Goal: Information Seeking & Learning: Learn about a topic

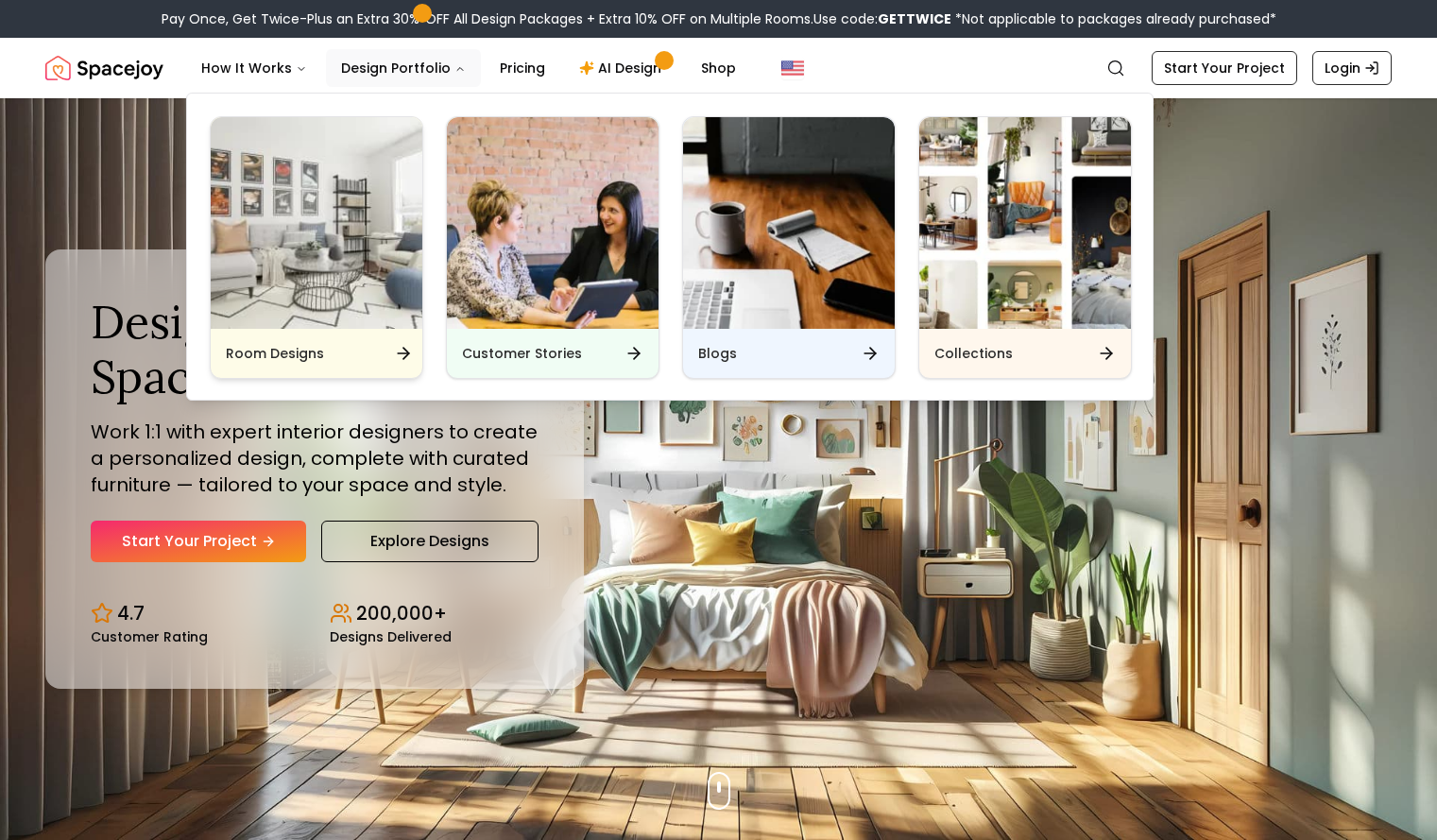
click at [371, 349] on div "Room Designs" at bounding box center [315, 354] width 211 height 50
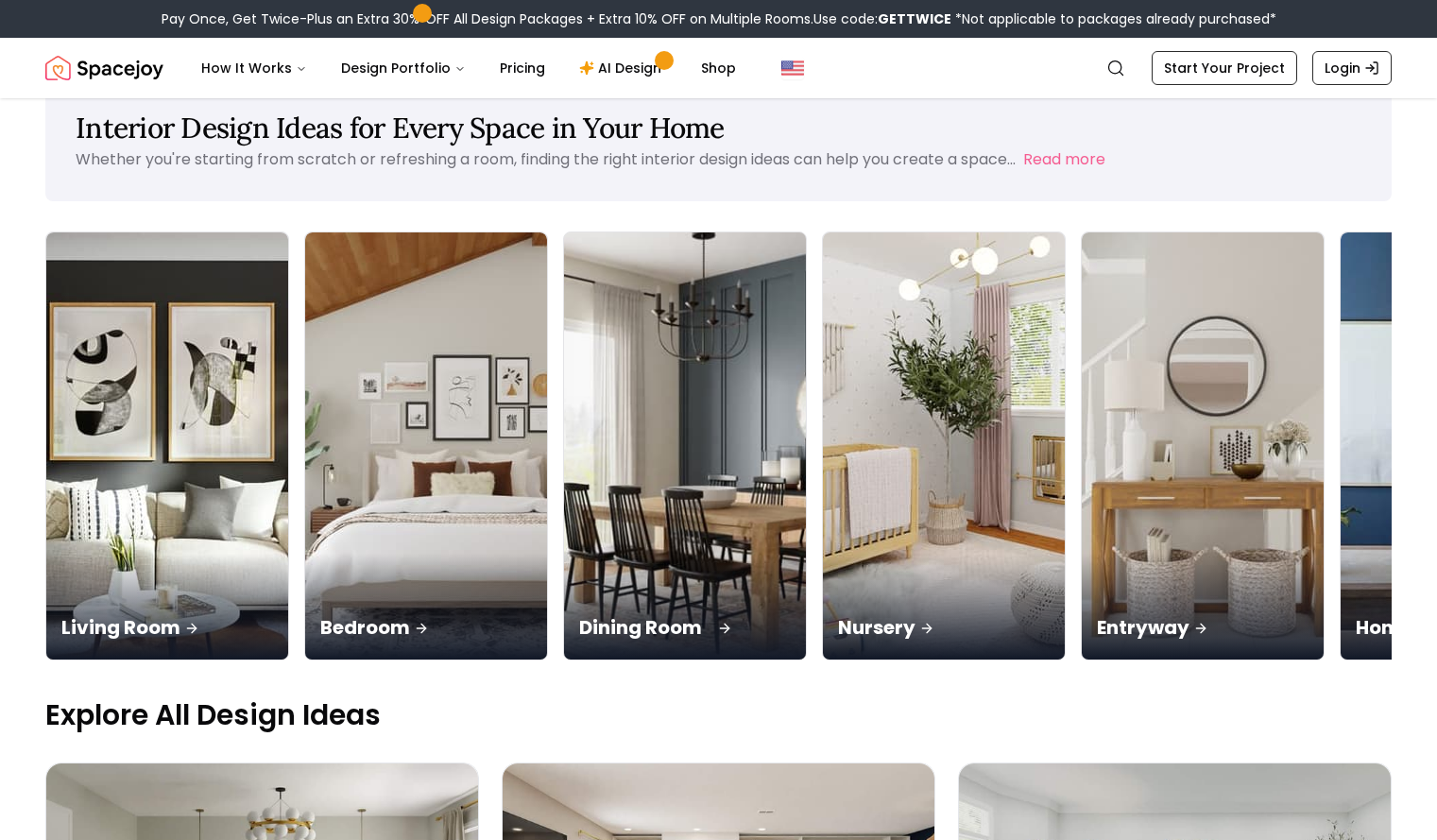
scroll to position [50, 0]
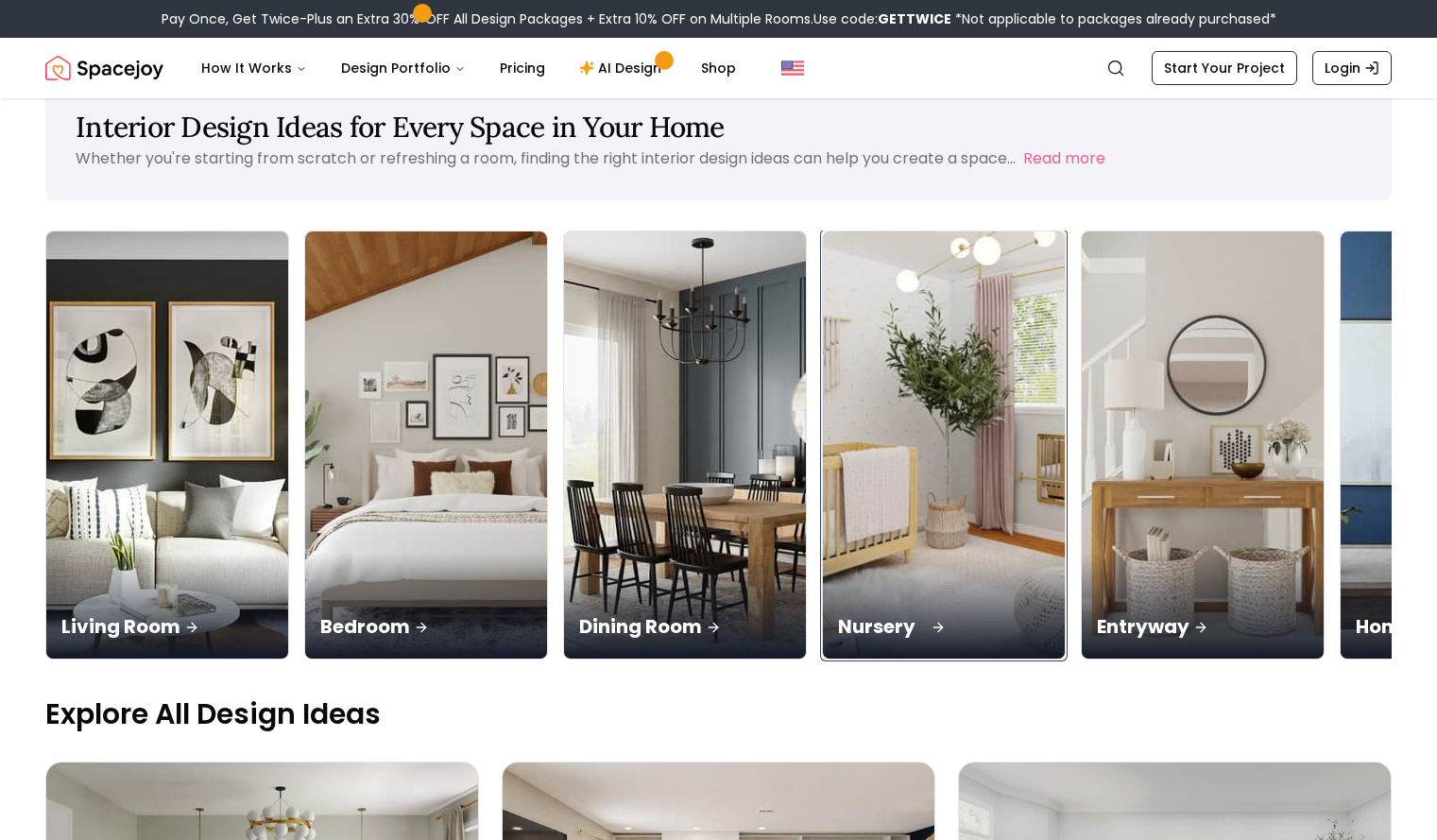
click at [899, 639] on p "Nursery" at bounding box center [943, 626] width 211 height 27
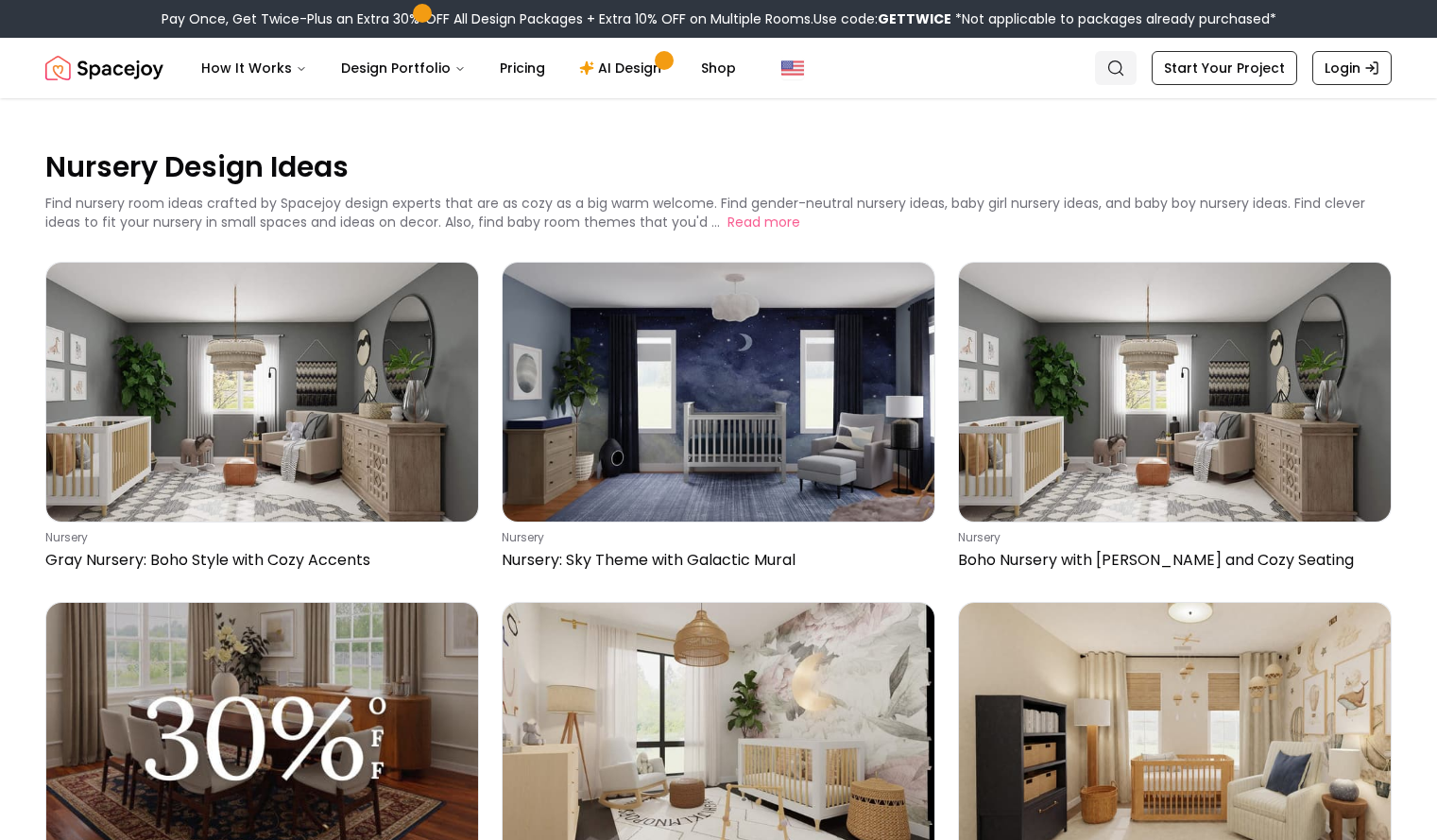
click at [1117, 71] on circle "Global" at bounding box center [1116, 67] width 12 height 12
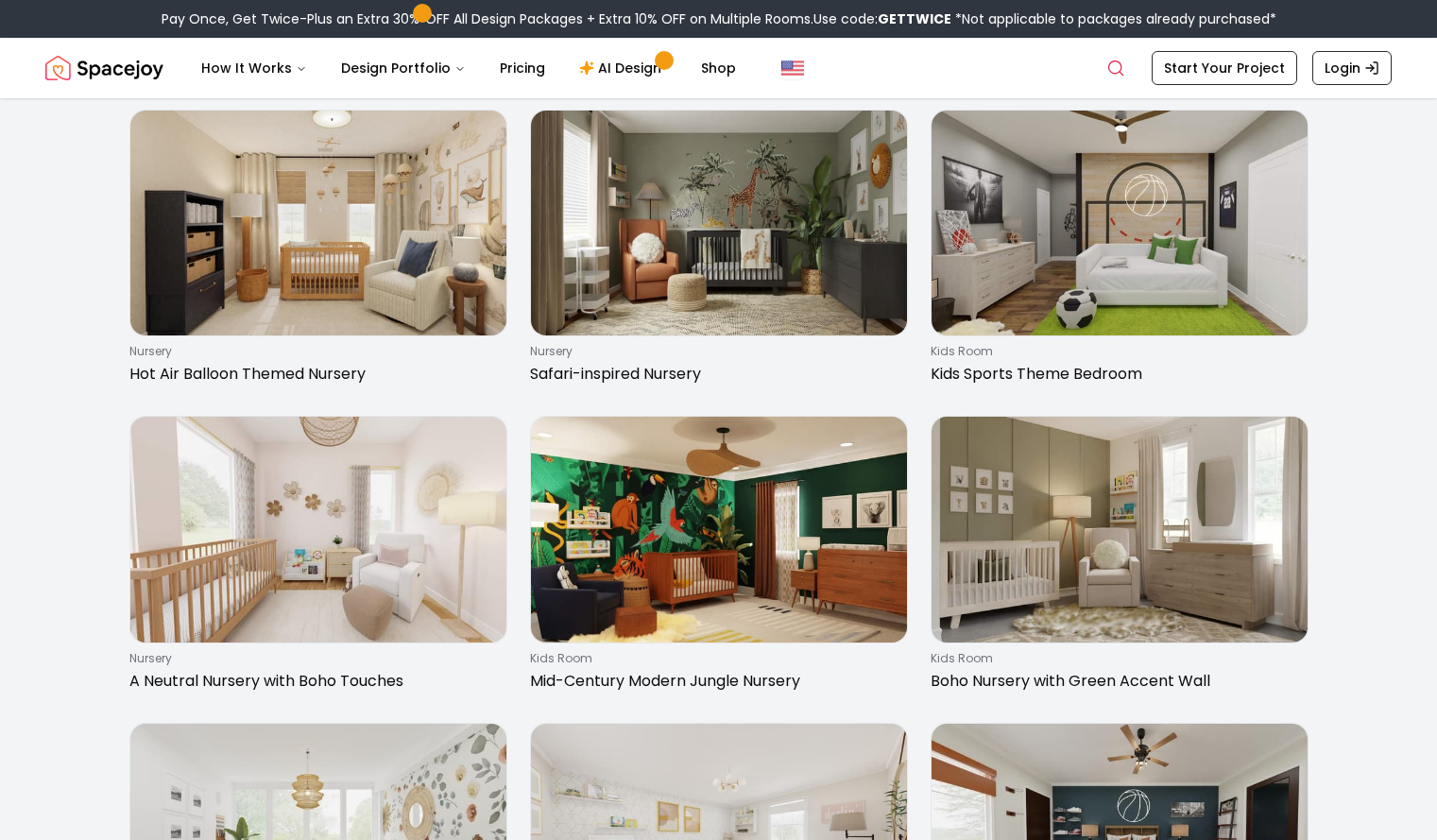
scroll to position [751, 0]
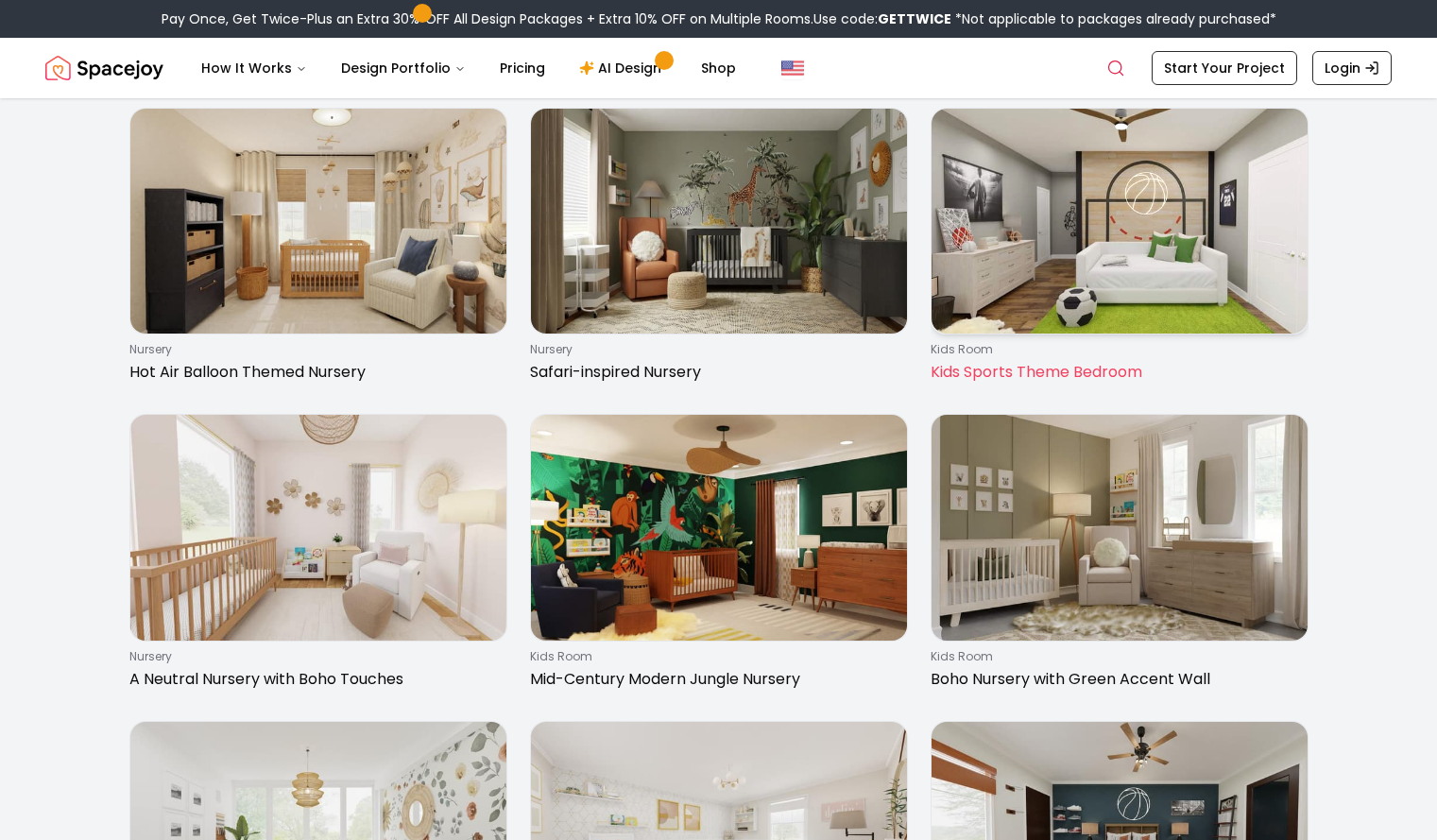
click at [1130, 334] on img at bounding box center [1120, 222] width 376 height 226
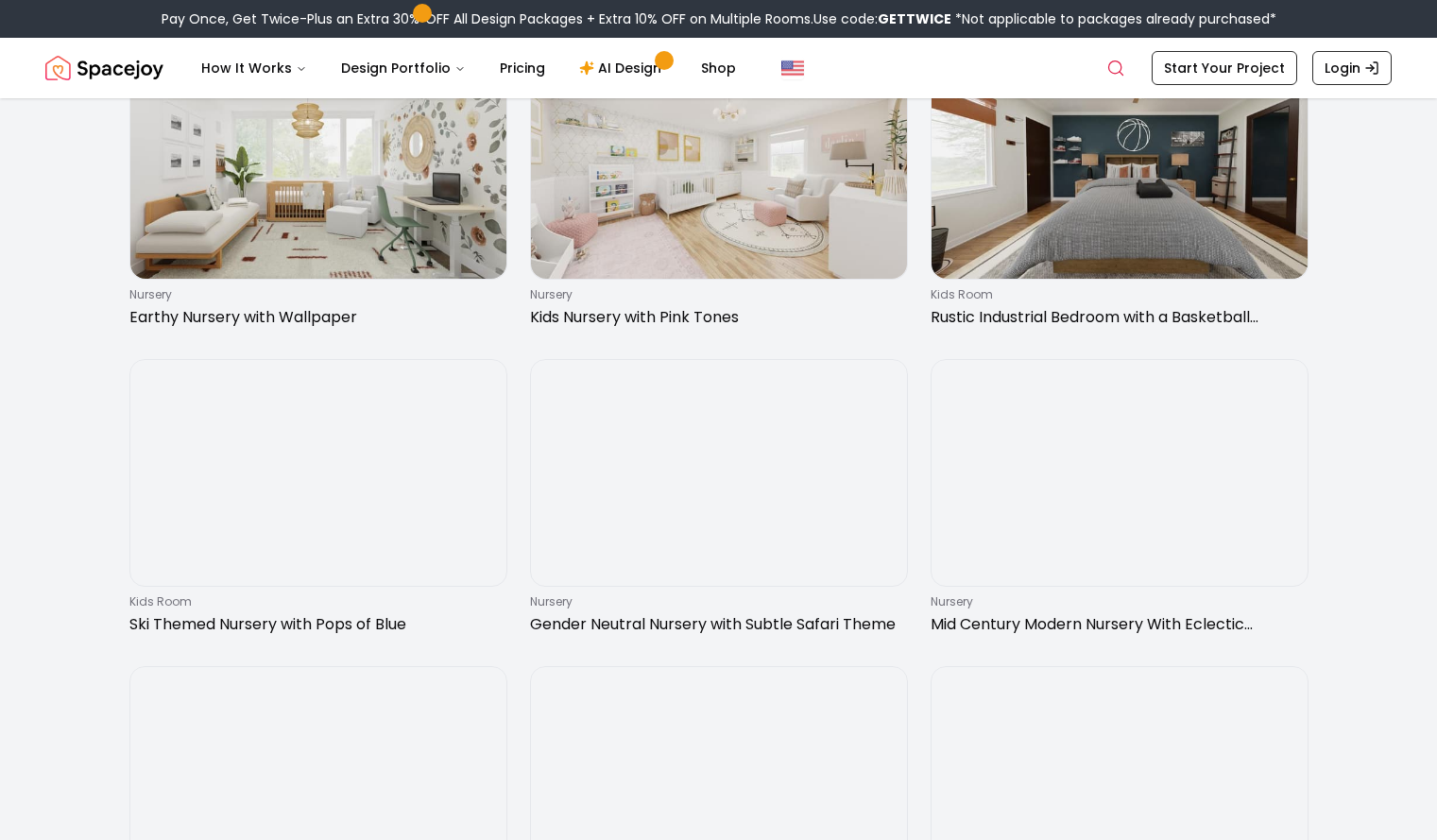
scroll to position [1420, 0]
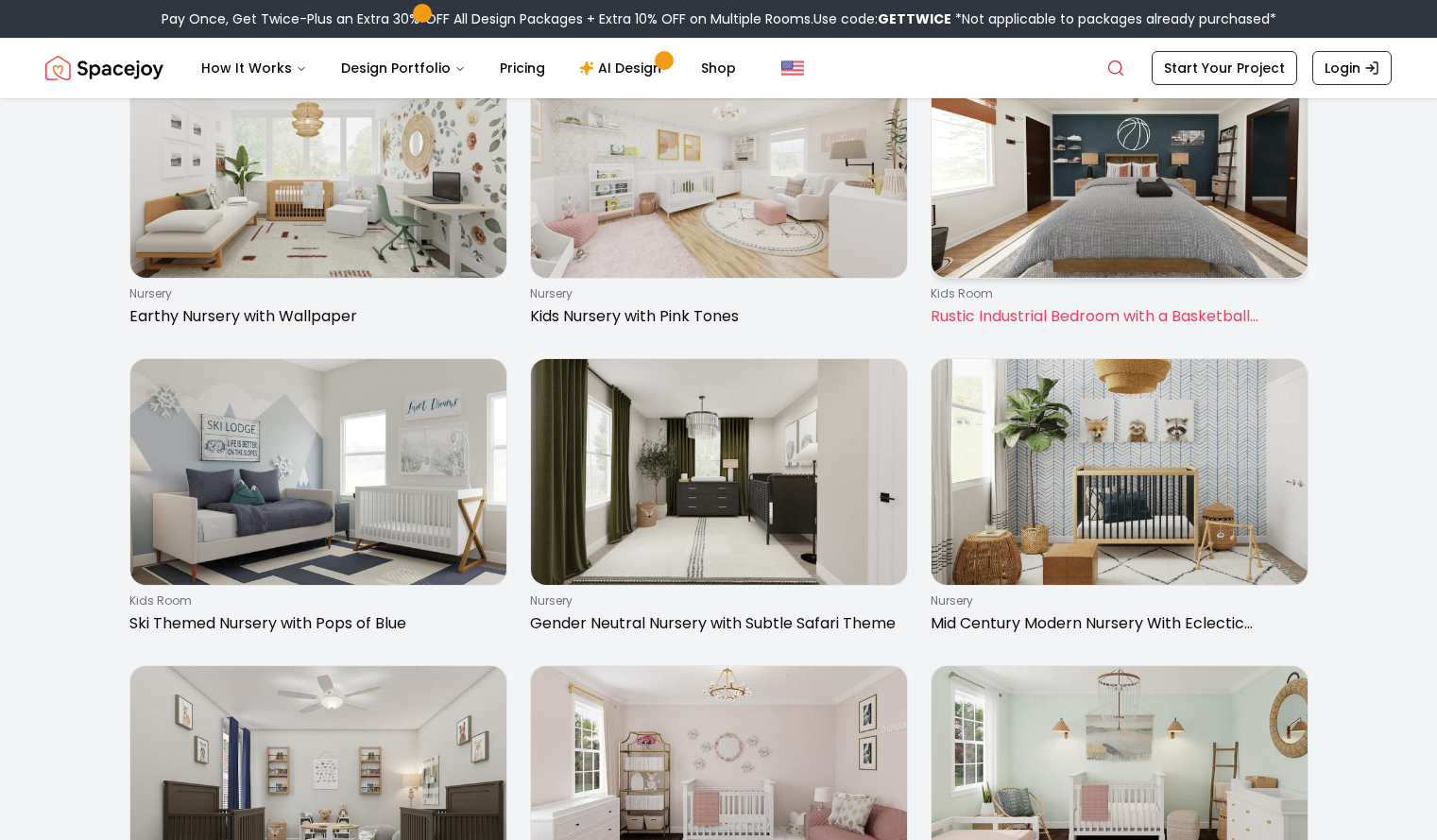
click at [1070, 278] on img at bounding box center [1120, 165] width 376 height 226
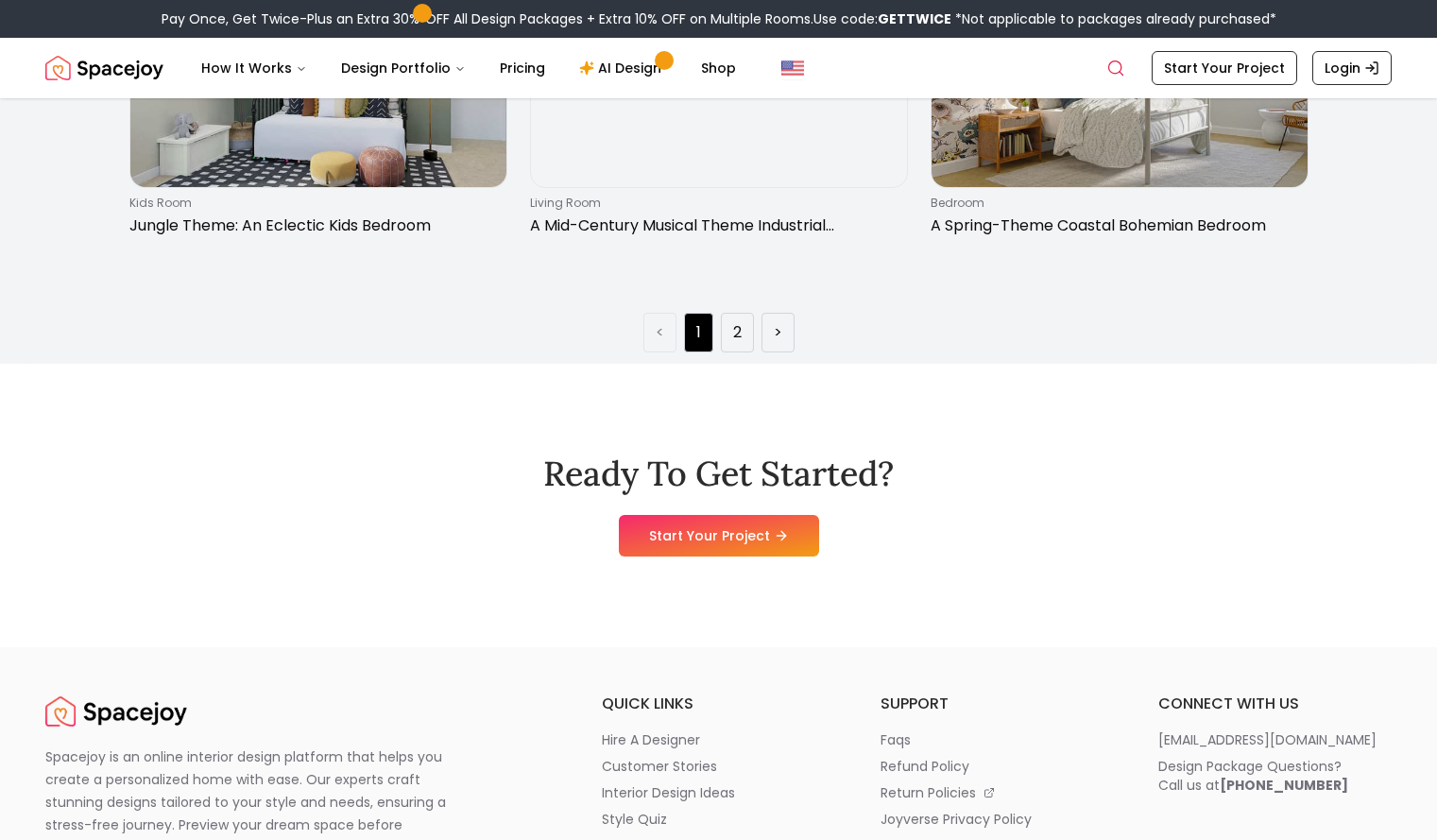
scroll to position [3050, 0]
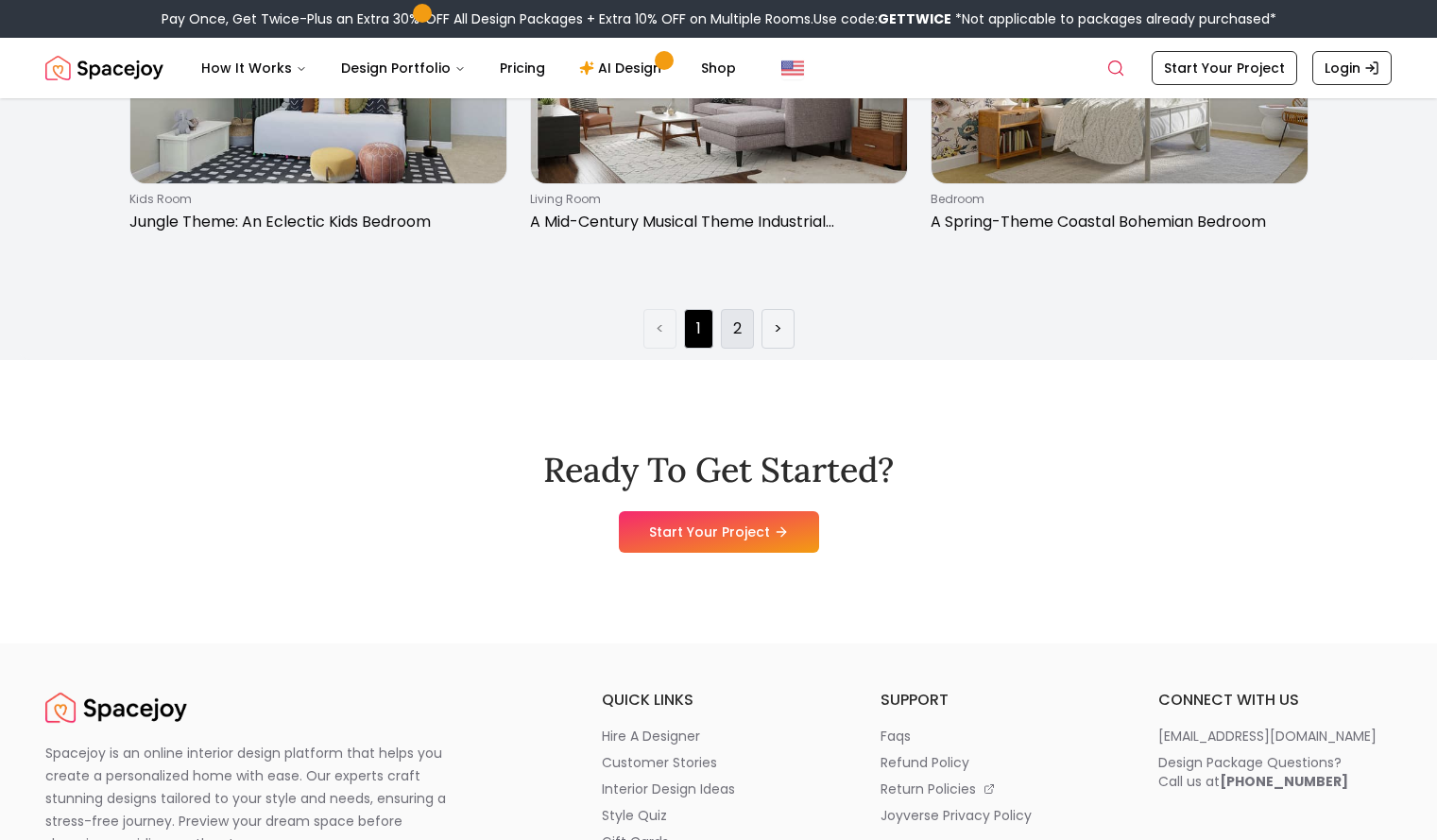
click at [739, 340] on link "2" at bounding box center [737, 328] width 9 height 23
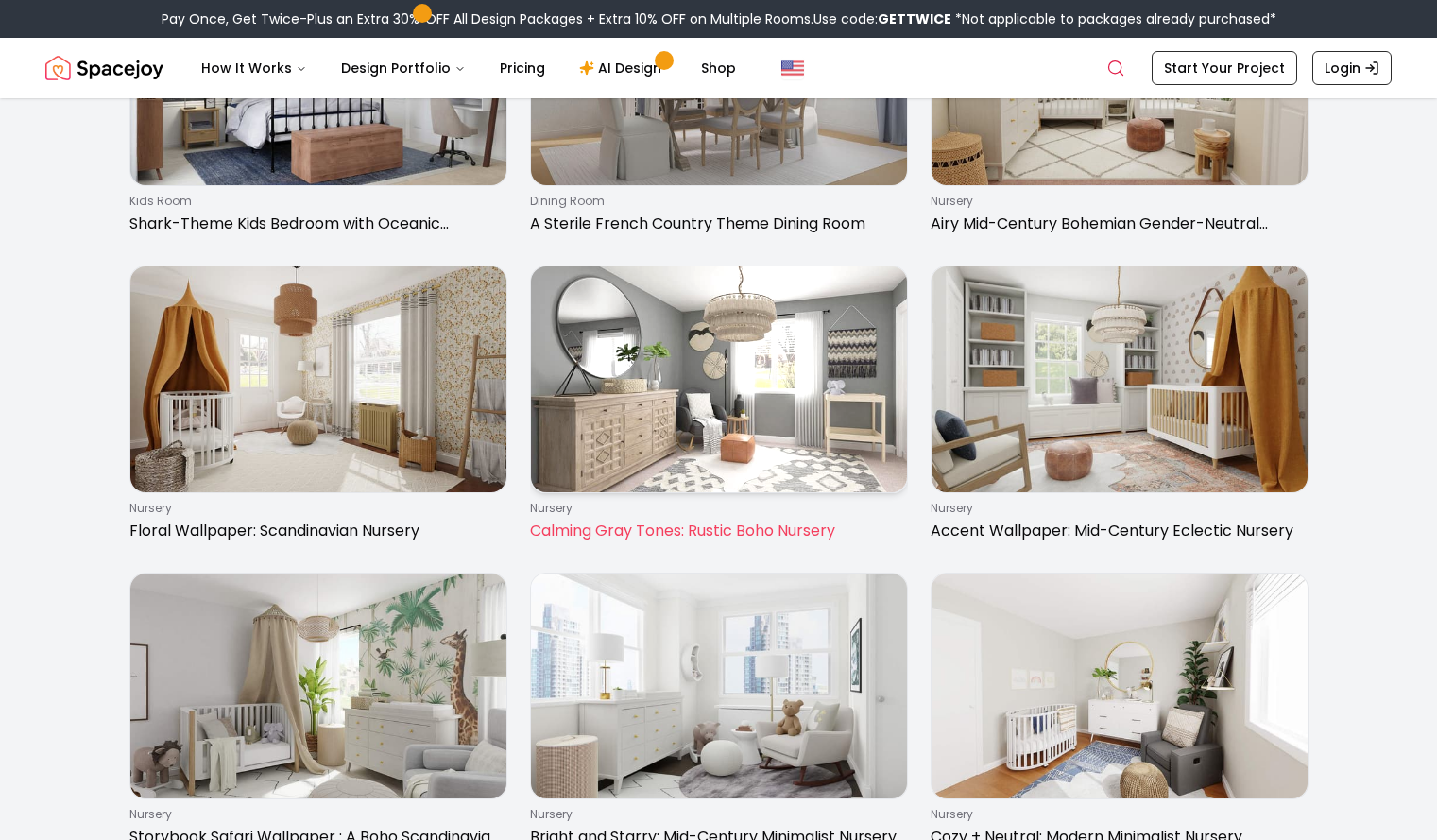
scroll to position [0, 0]
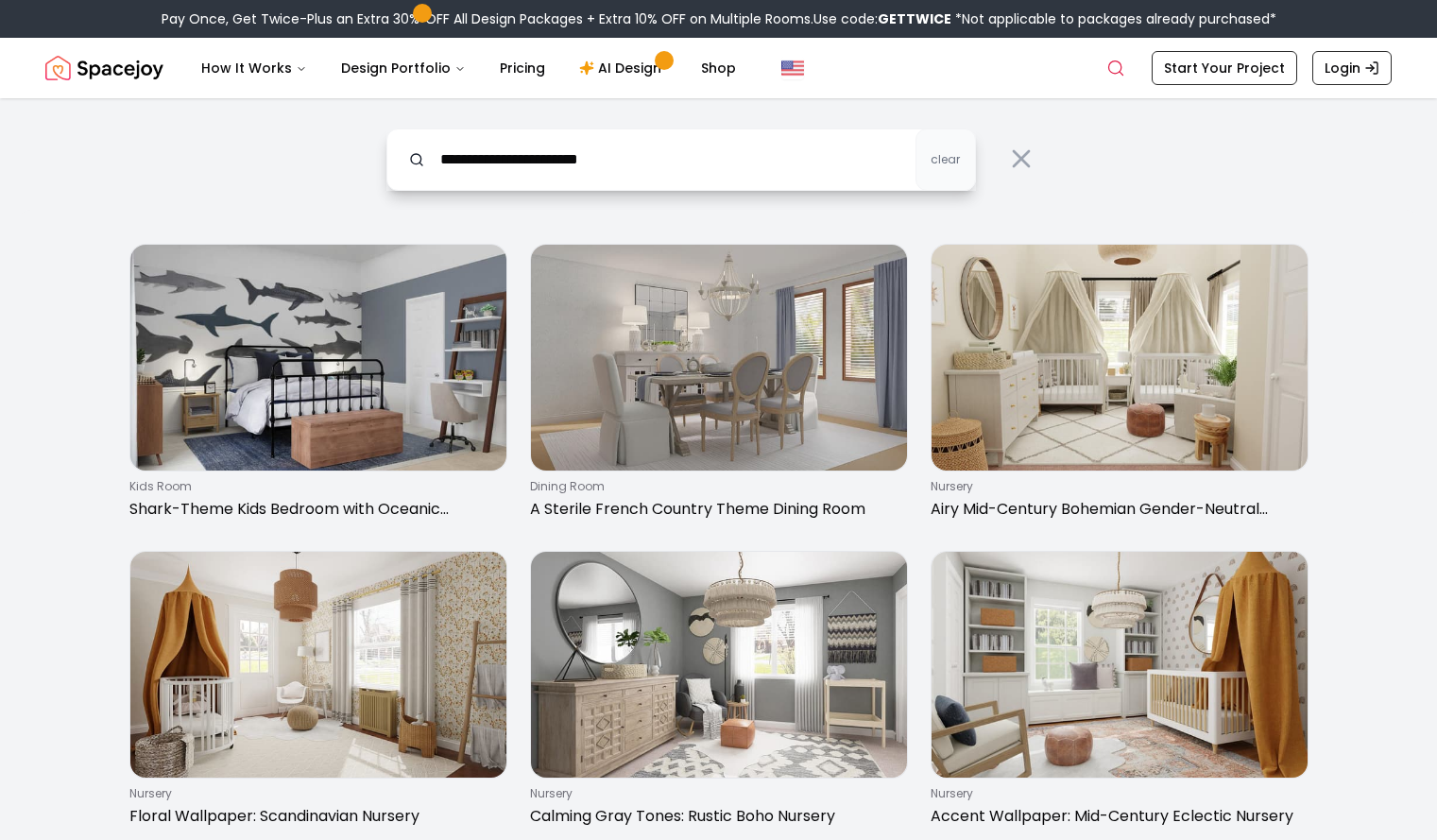
click at [672, 152] on input "**********" at bounding box center [681, 160] width 590 height 62
click at [667, 155] on input "**********" at bounding box center [681, 160] width 590 height 62
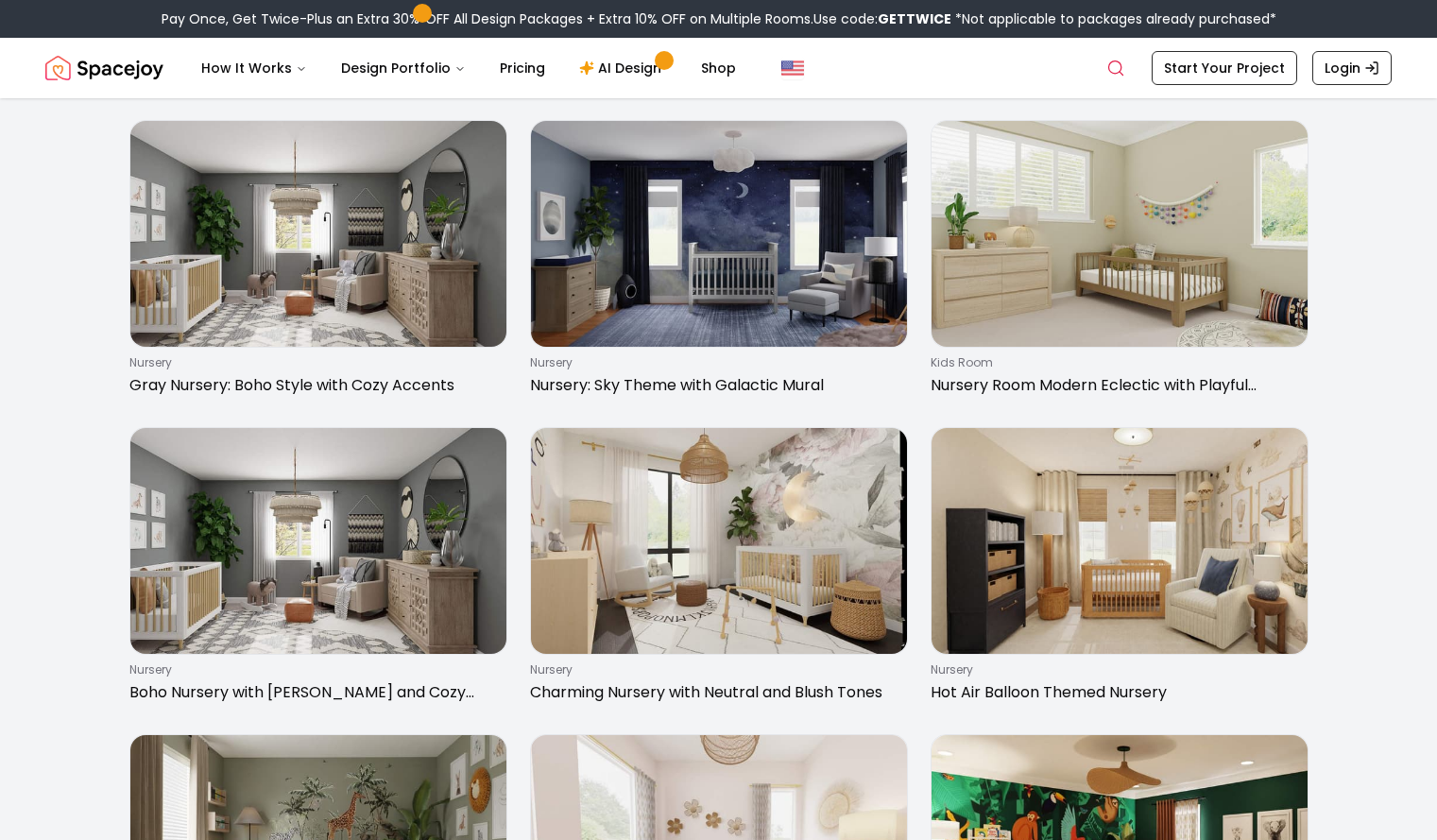
scroll to position [128, 0]
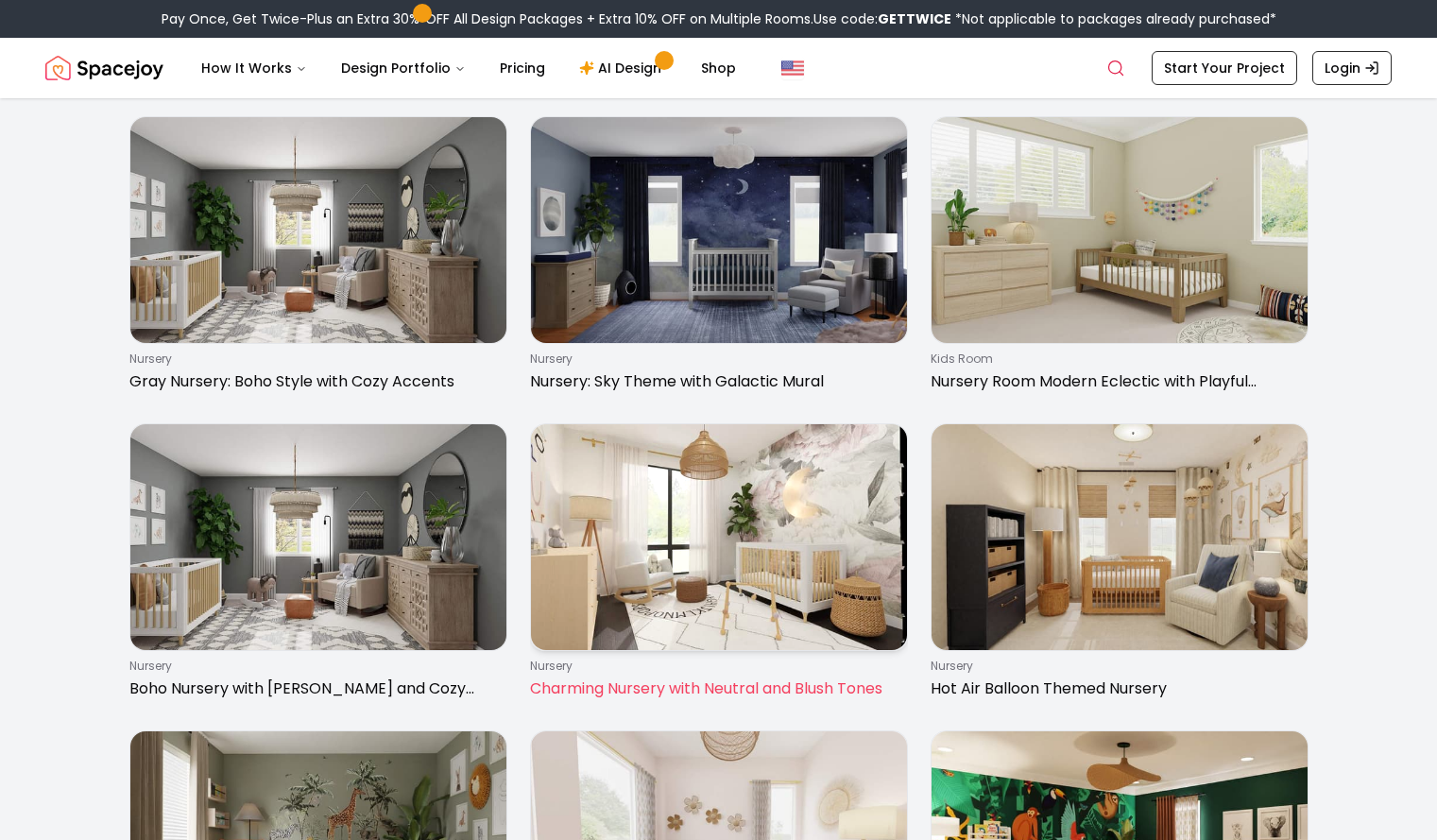
click at [737, 575] on img at bounding box center [719, 538] width 376 height 226
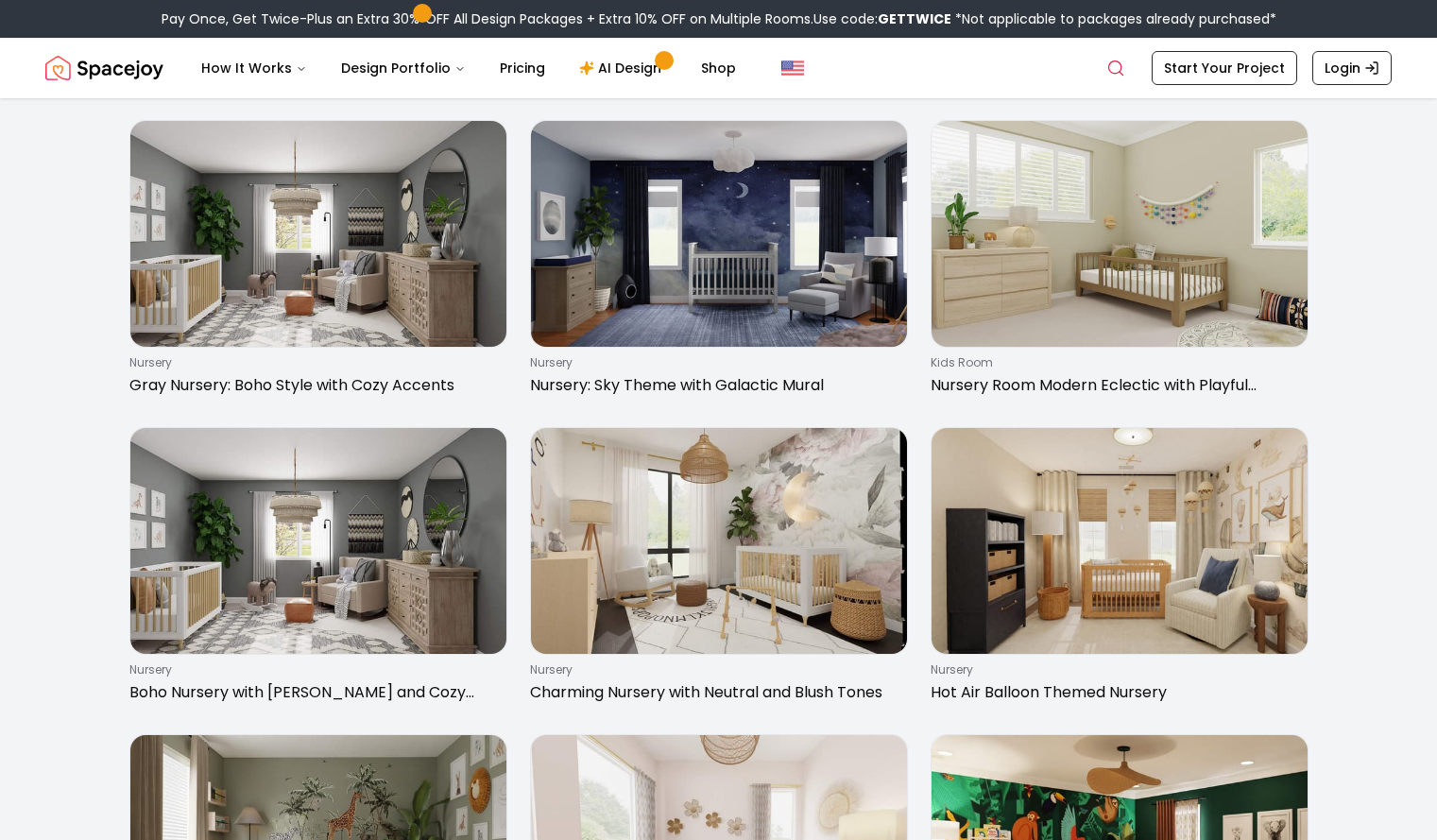
scroll to position [0, 0]
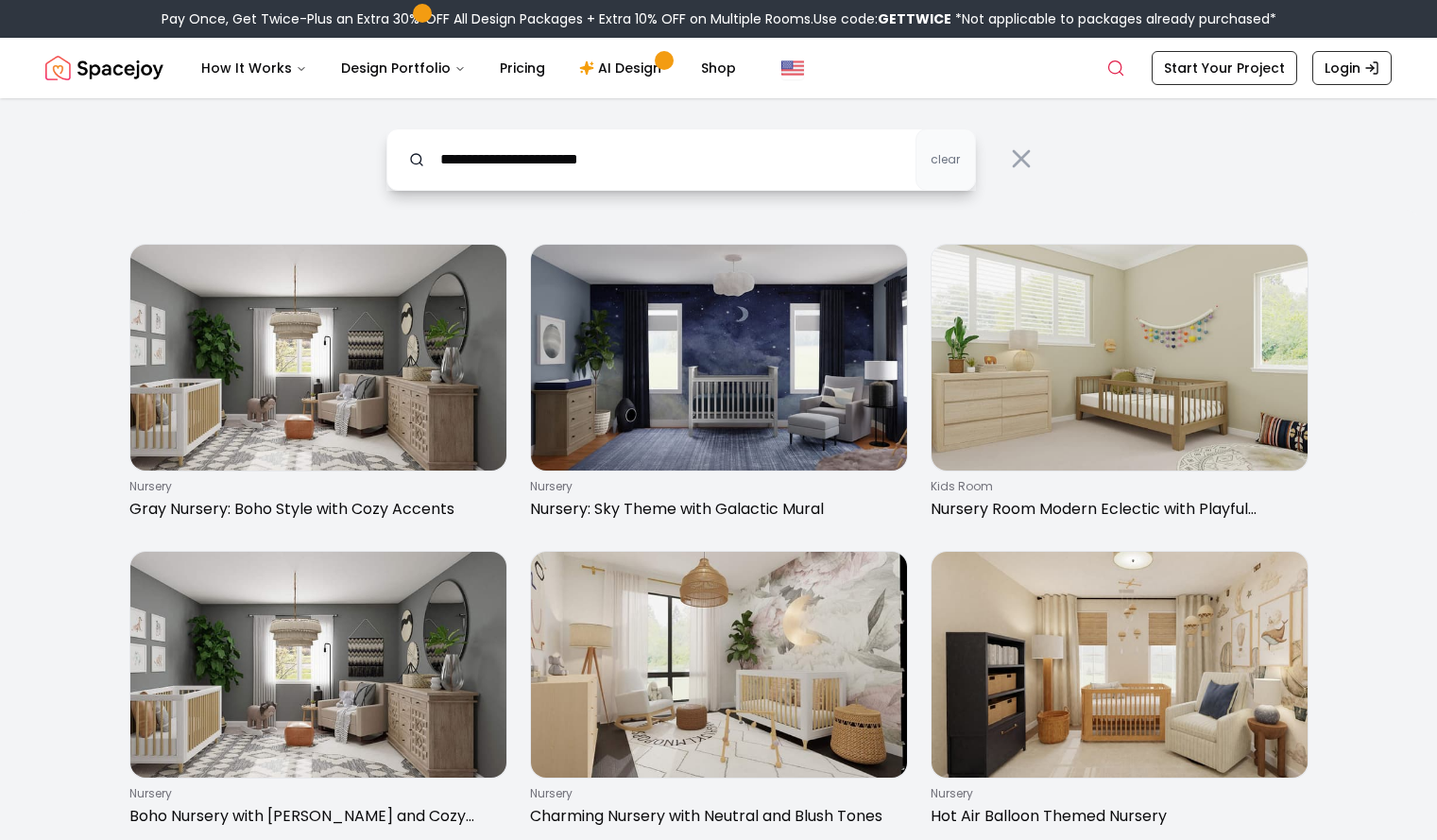
click at [529, 165] on input "**********" at bounding box center [681, 160] width 590 height 62
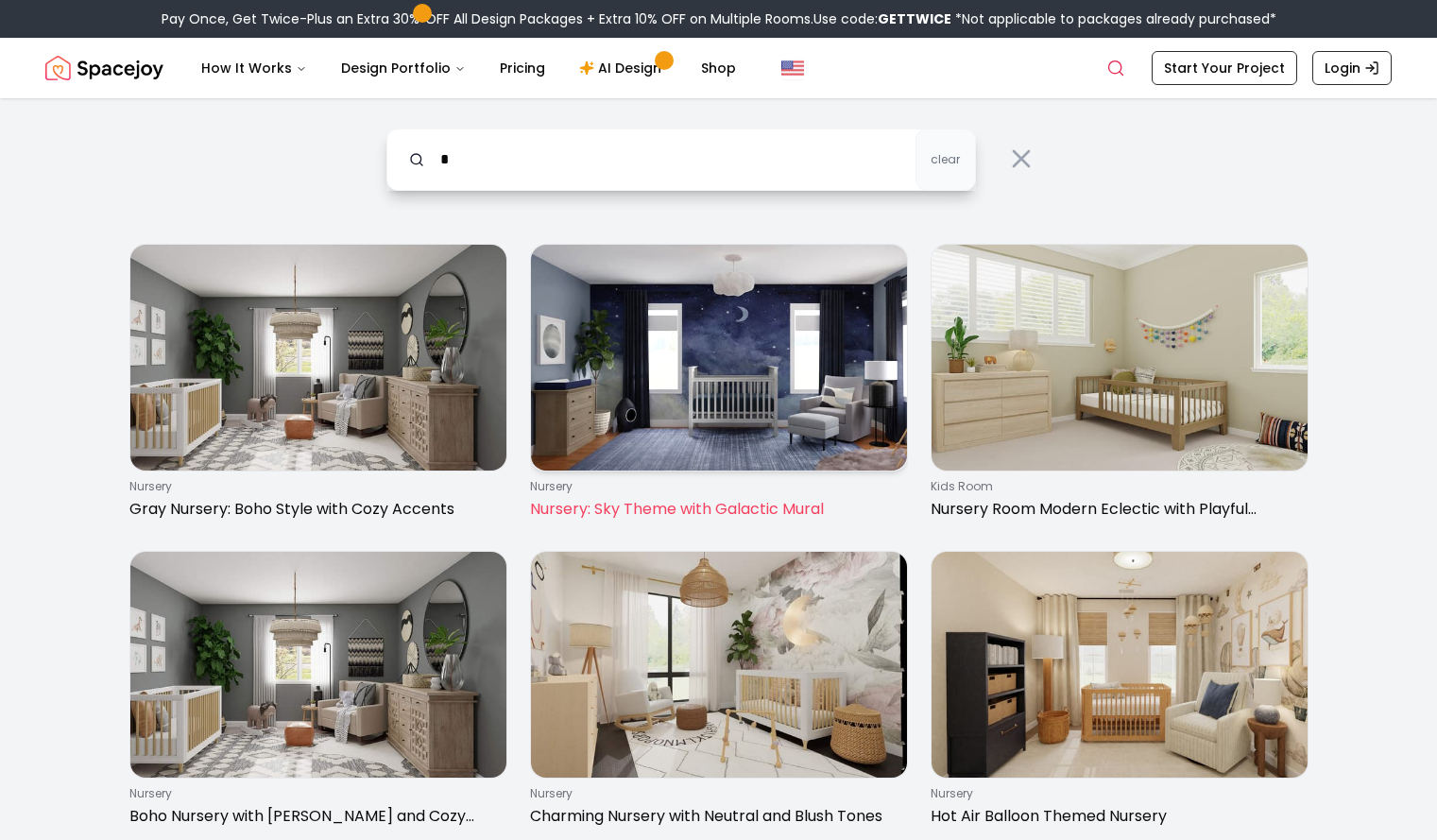
type input "*"
click at [694, 392] on img at bounding box center [719, 358] width 376 height 226
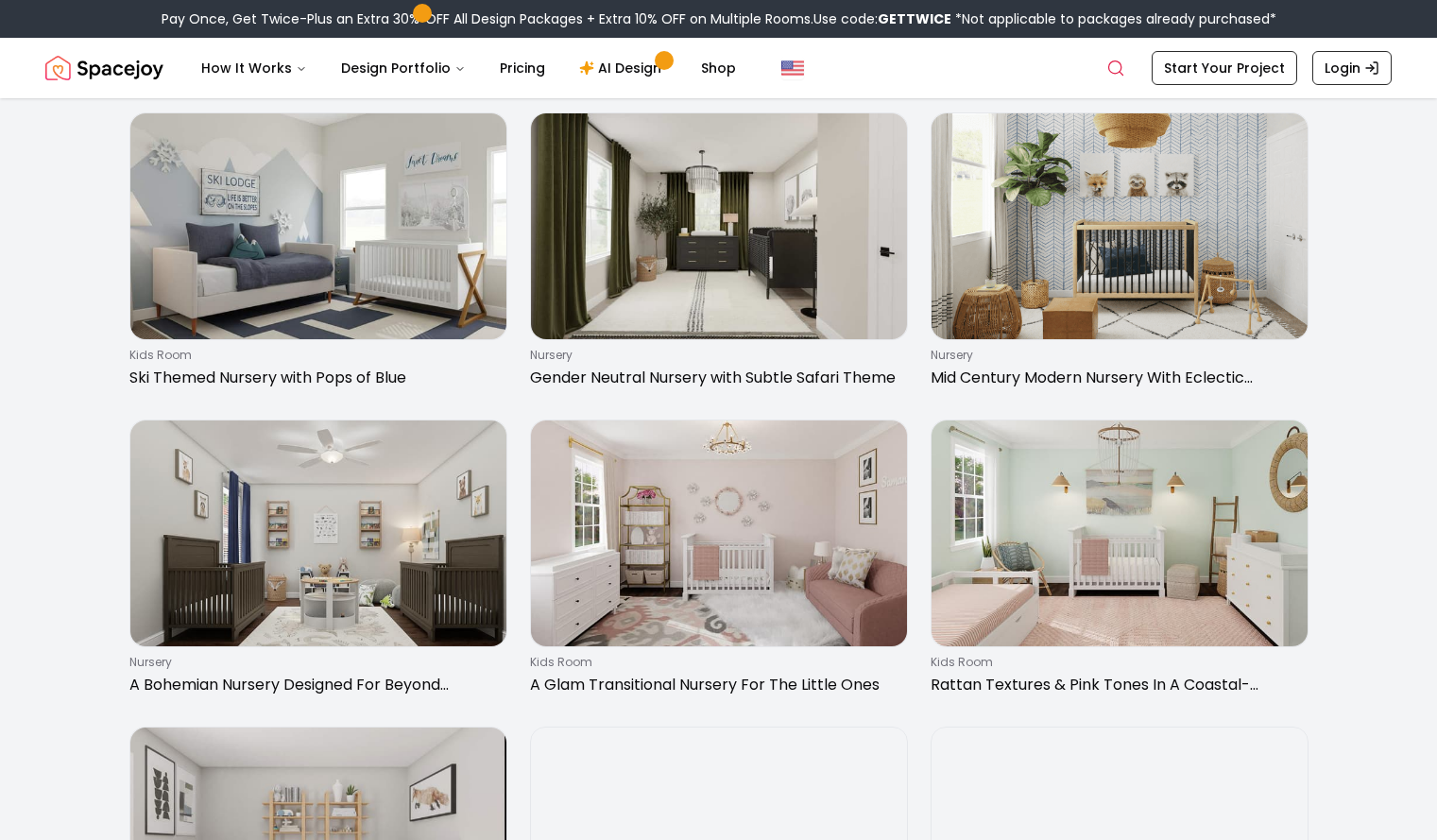
scroll to position [1365, 0]
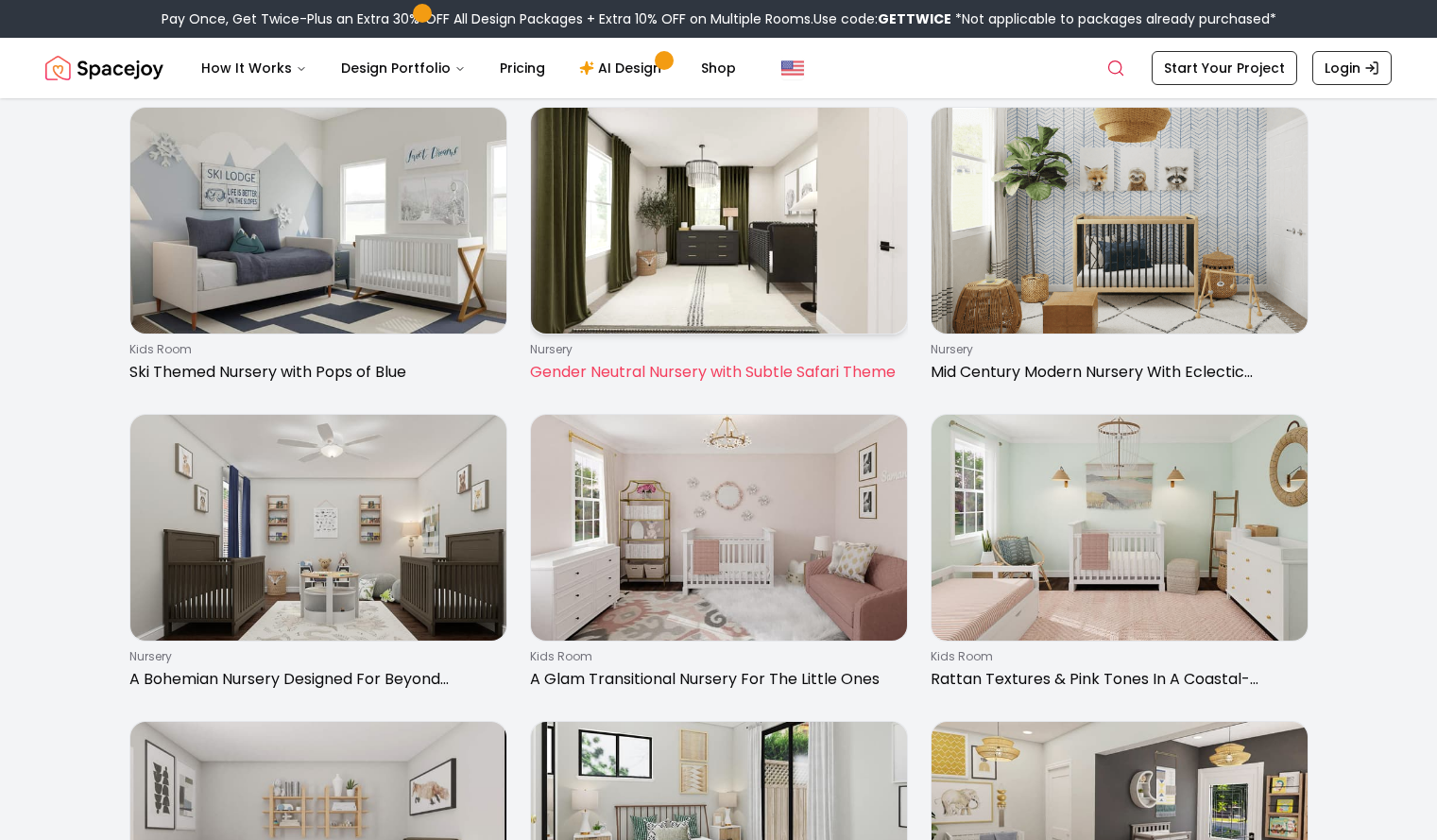
click at [857, 333] on img at bounding box center [719, 221] width 376 height 226
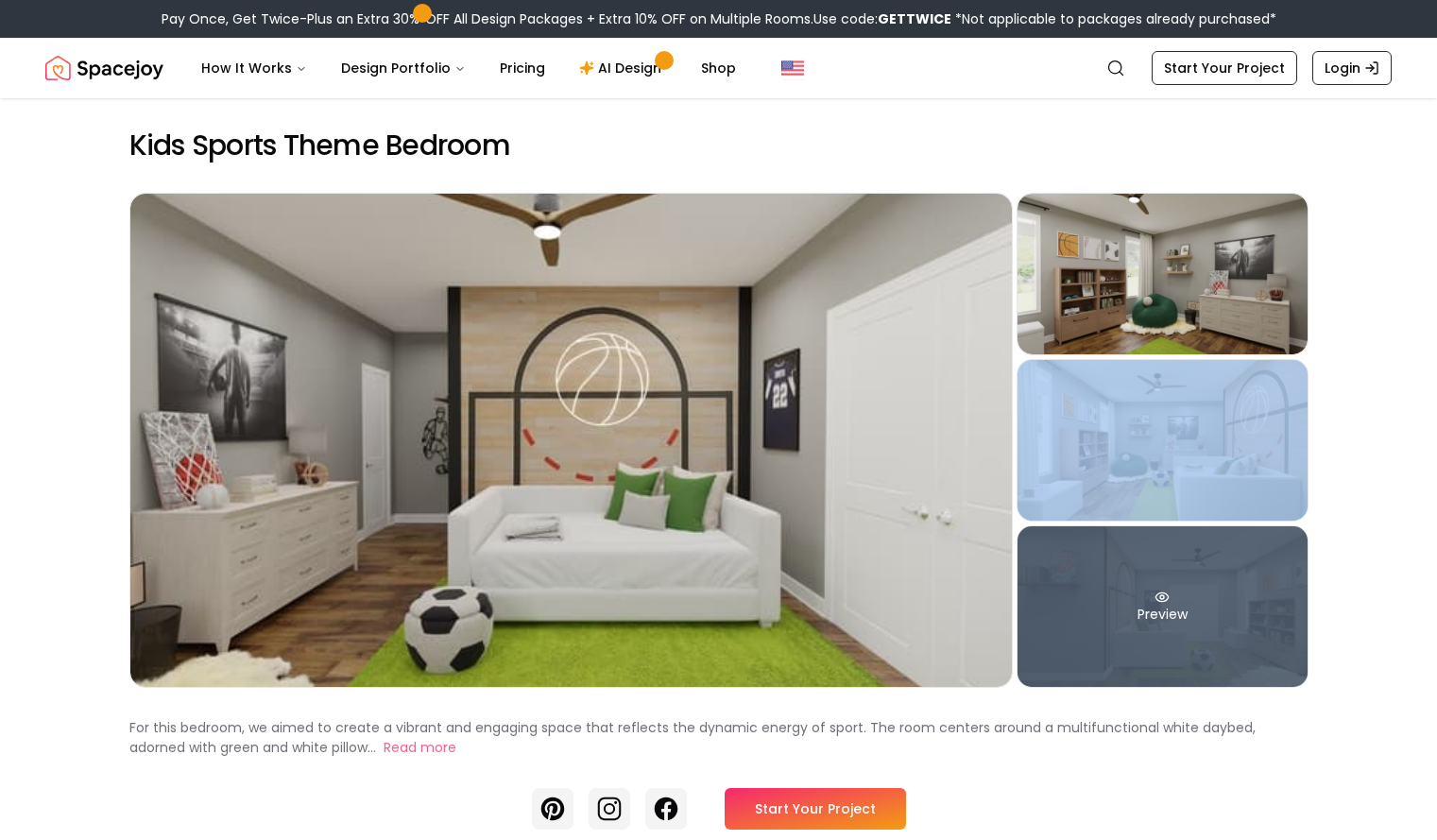
drag, startPoint x: 0, startPoint y: 0, endPoint x: 1195, endPoint y: 603, distance: 1338.5
click at [1195, 603] on div "Preview Preview Preview Preview" at bounding box center [719, 439] width 1179 height 495
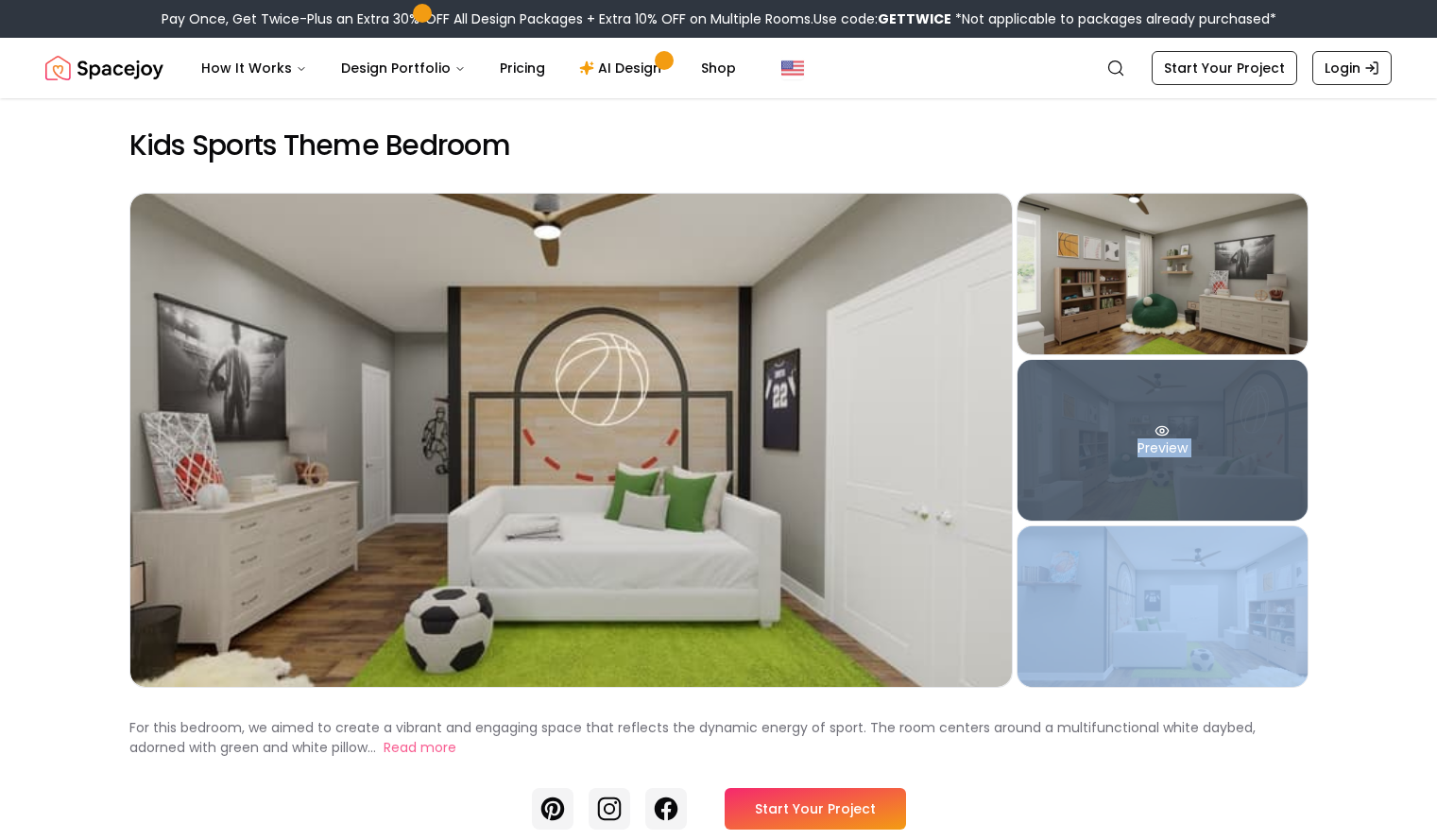
click at [1198, 498] on div "Preview" at bounding box center [1162, 440] width 291 height 161
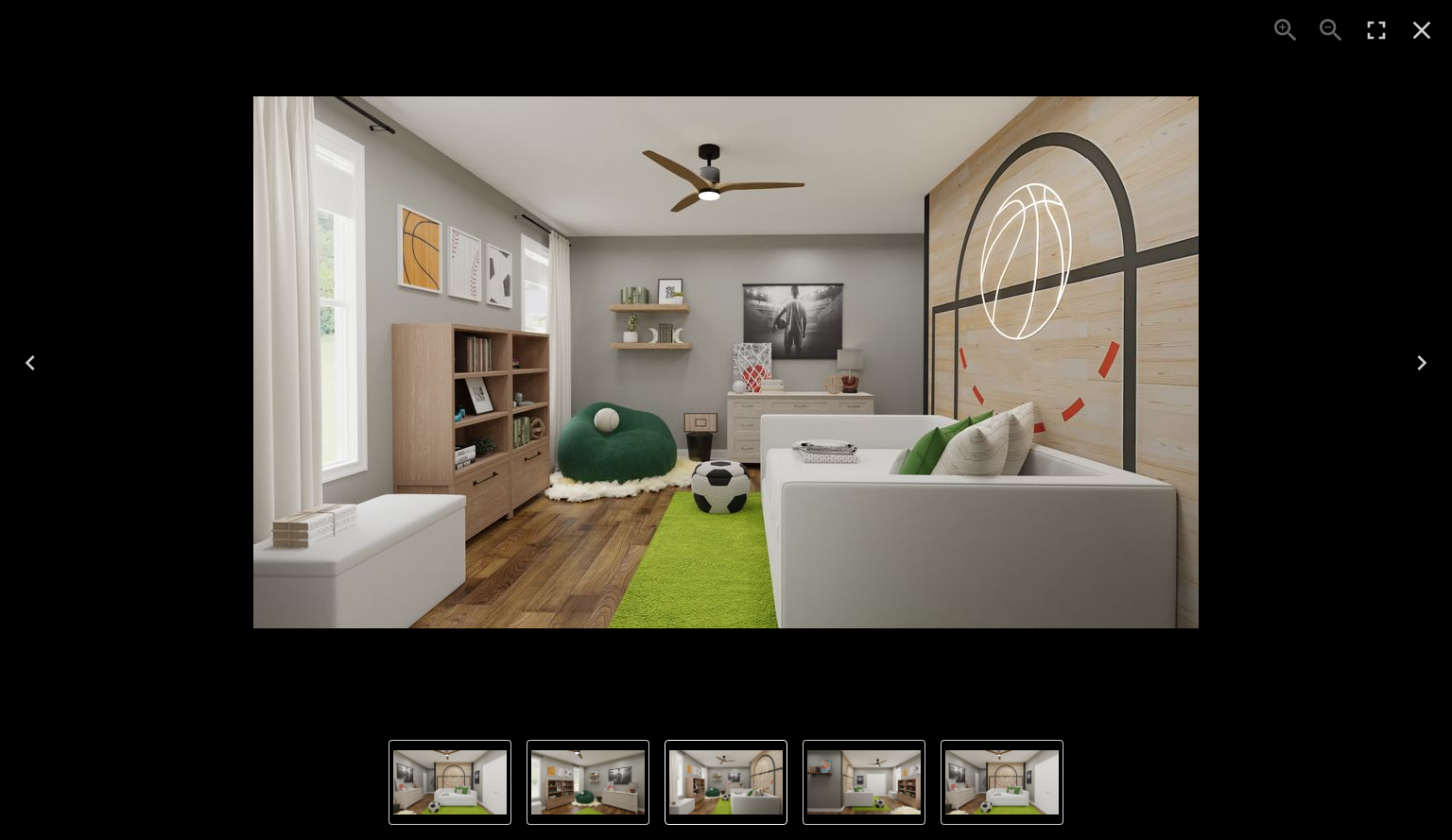
click at [610, 767] on img "2 of 4" at bounding box center [588, 782] width 113 height 64
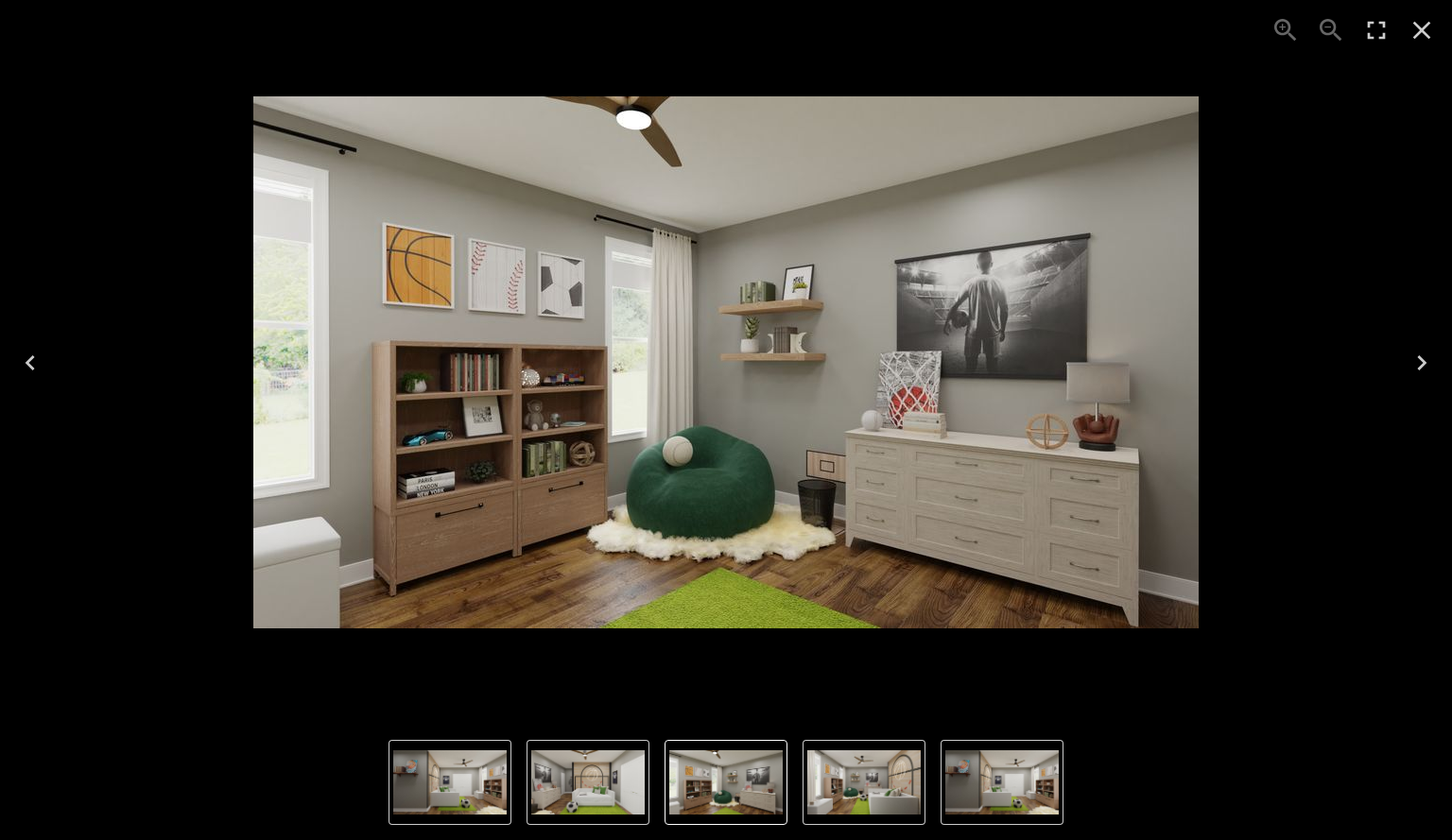
click at [739, 763] on img "2 of 4" at bounding box center [726, 782] width 113 height 64
click at [841, 787] on img "3 of 4" at bounding box center [864, 782] width 113 height 64
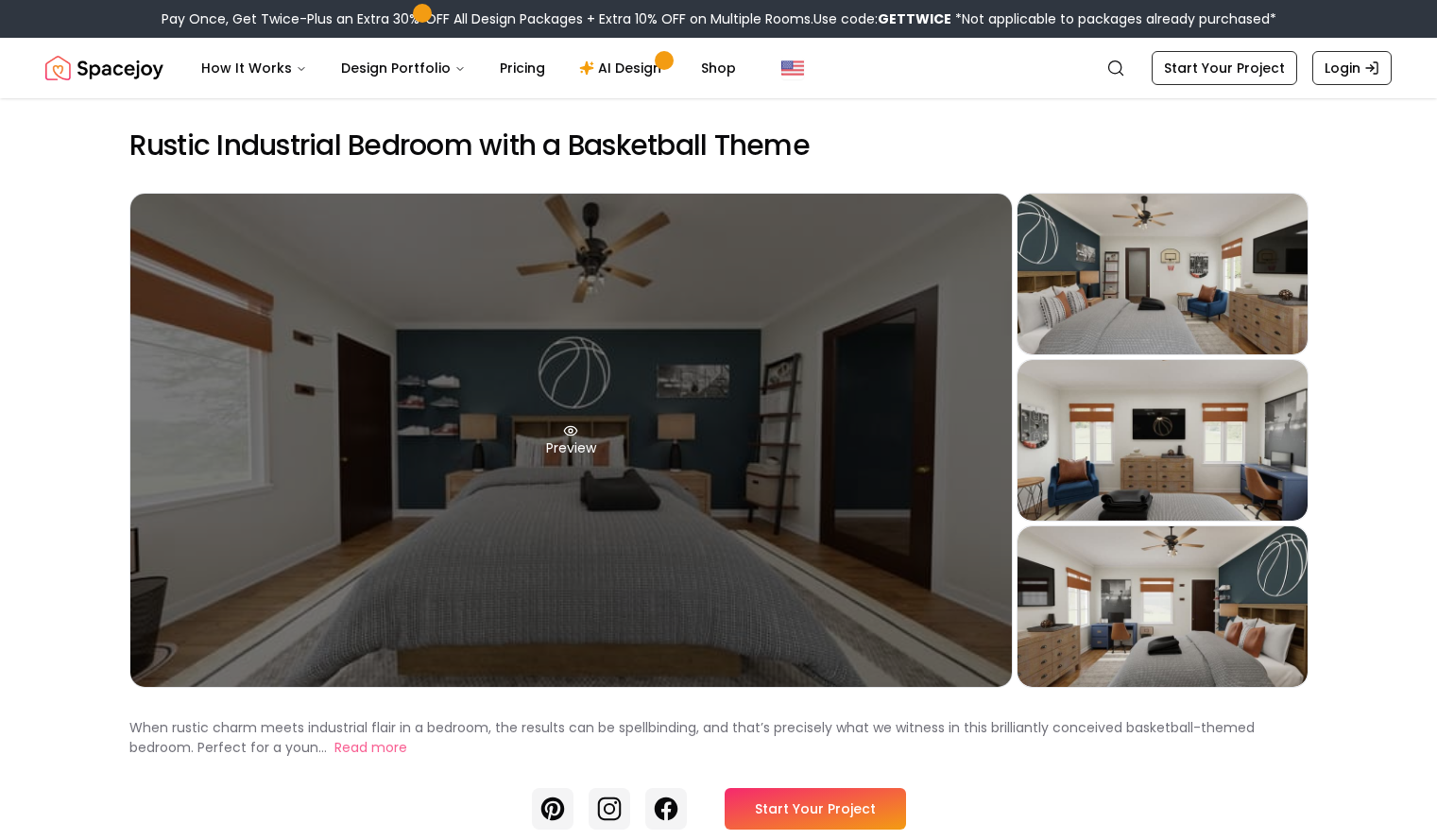
click at [648, 509] on div "Preview" at bounding box center [571, 439] width 882 height 493
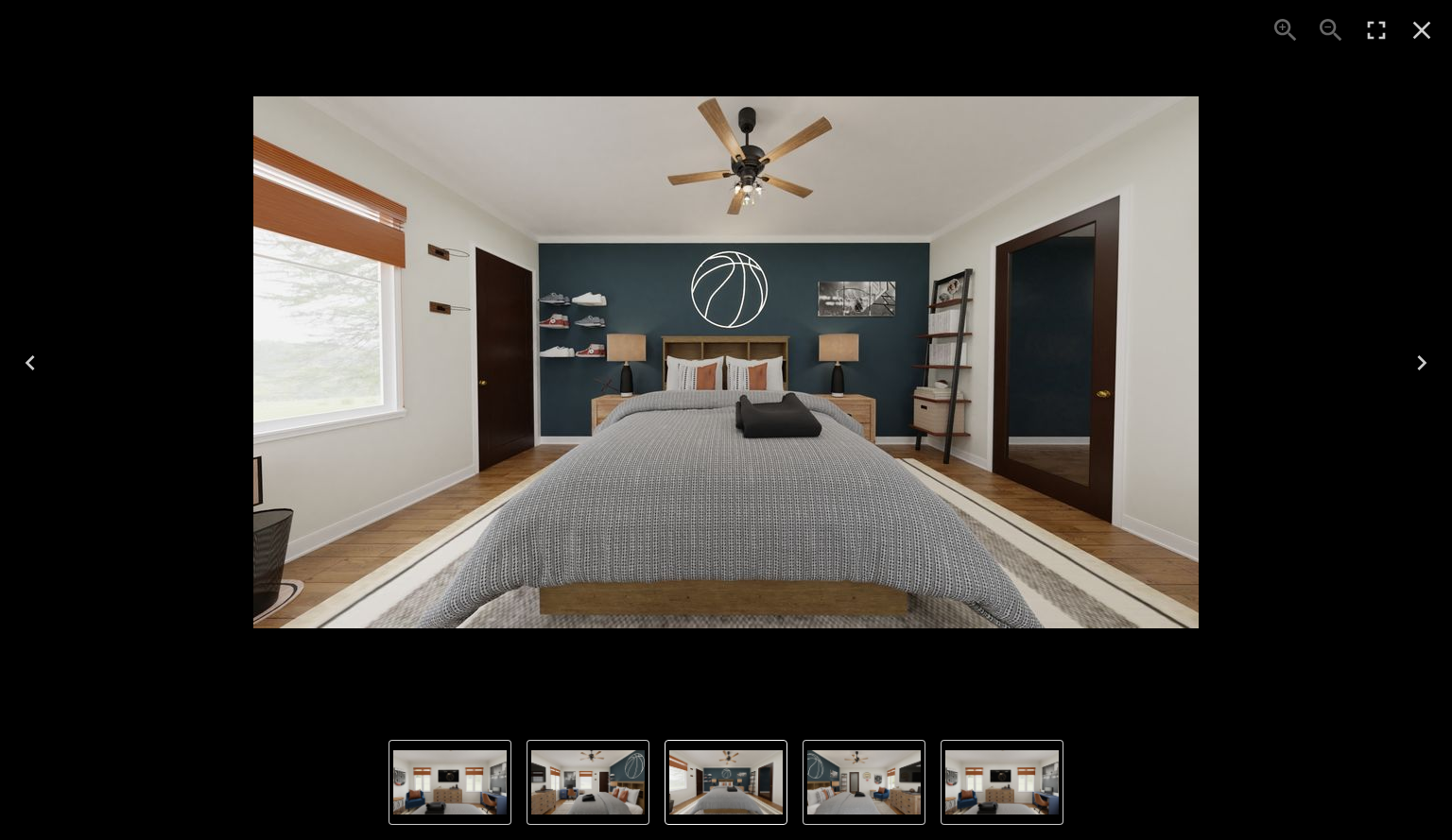
click at [1410, 364] on icon "Next" at bounding box center [1421, 363] width 30 height 30
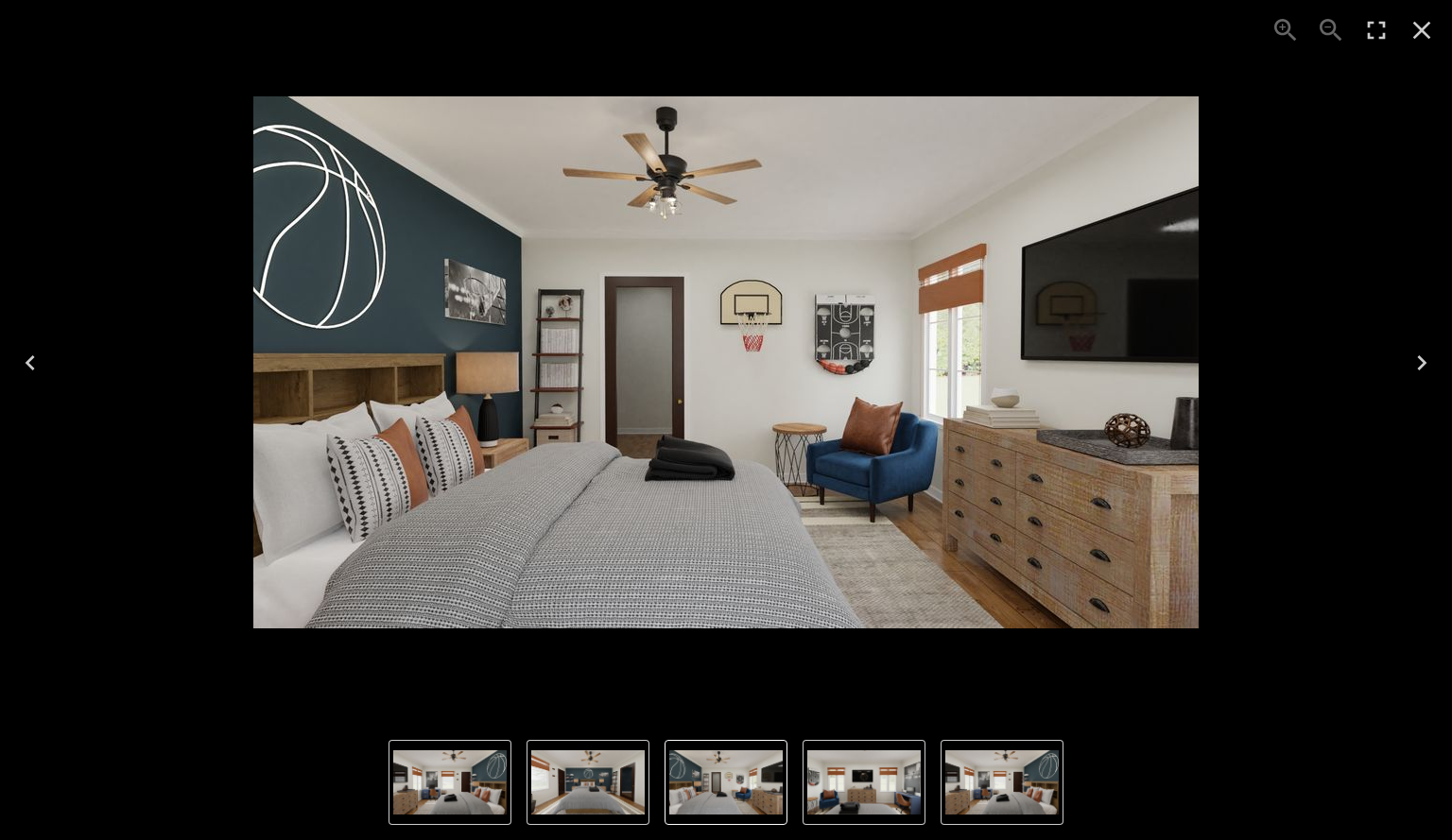
click at [1410, 364] on icon "Next" at bounding box center [1421, 363] width 30 height 30
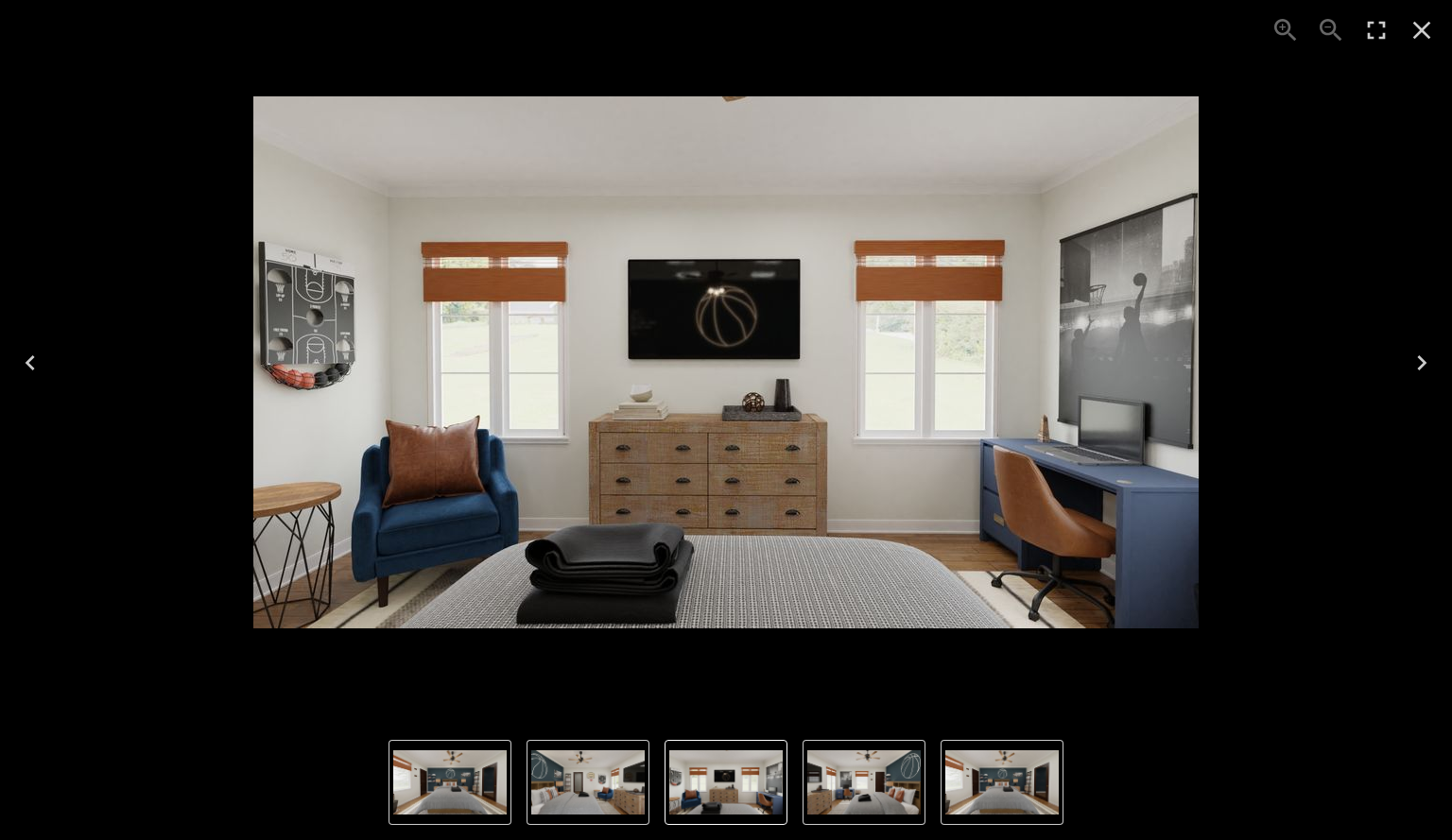
click at [1410, 364] on icon "Next" at bounding box center [1421, 363] width 30 height 30
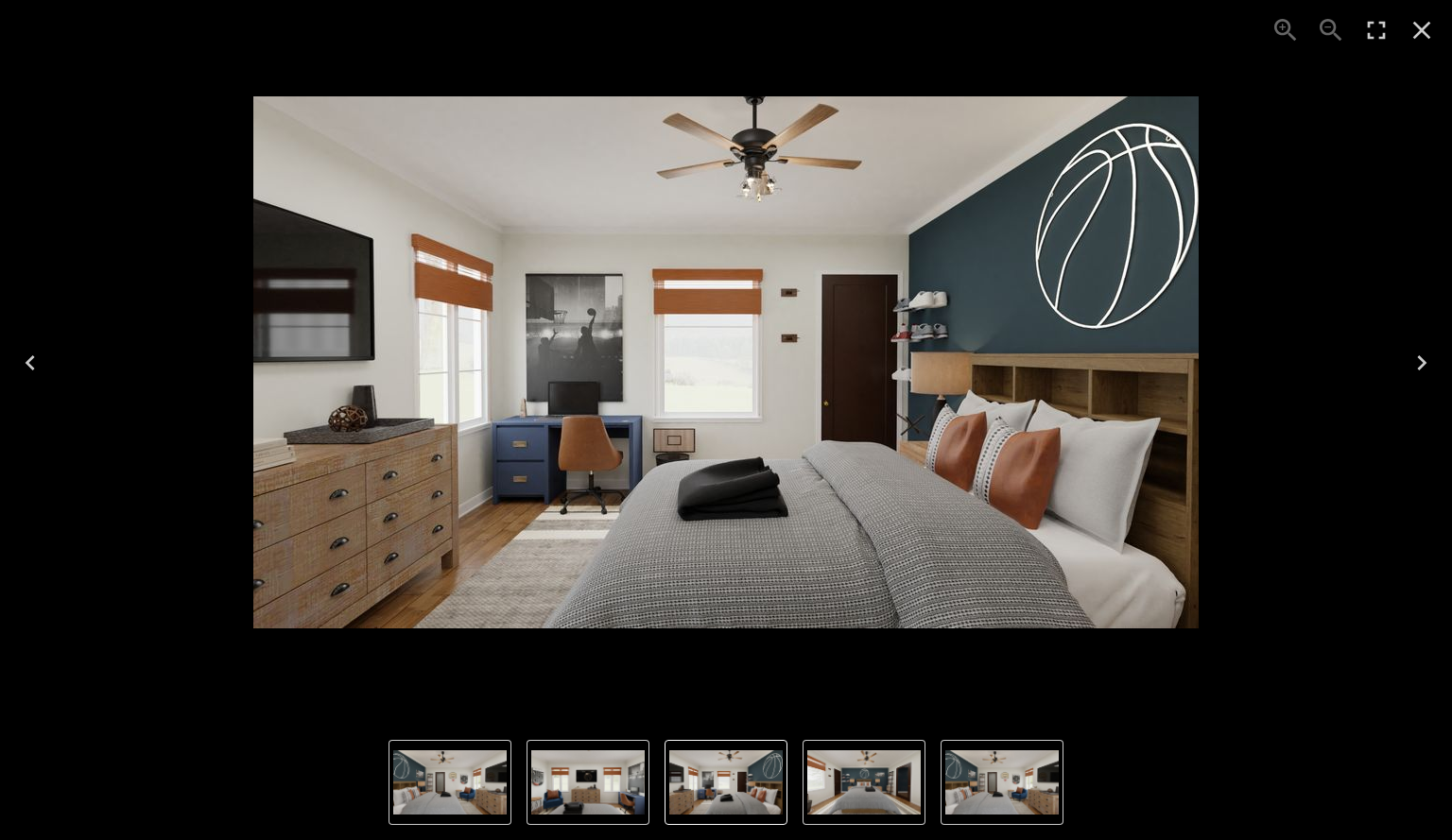
click at [1410, 364] on icon "Next" at bounding box center [1421, 363] width 30 height 30
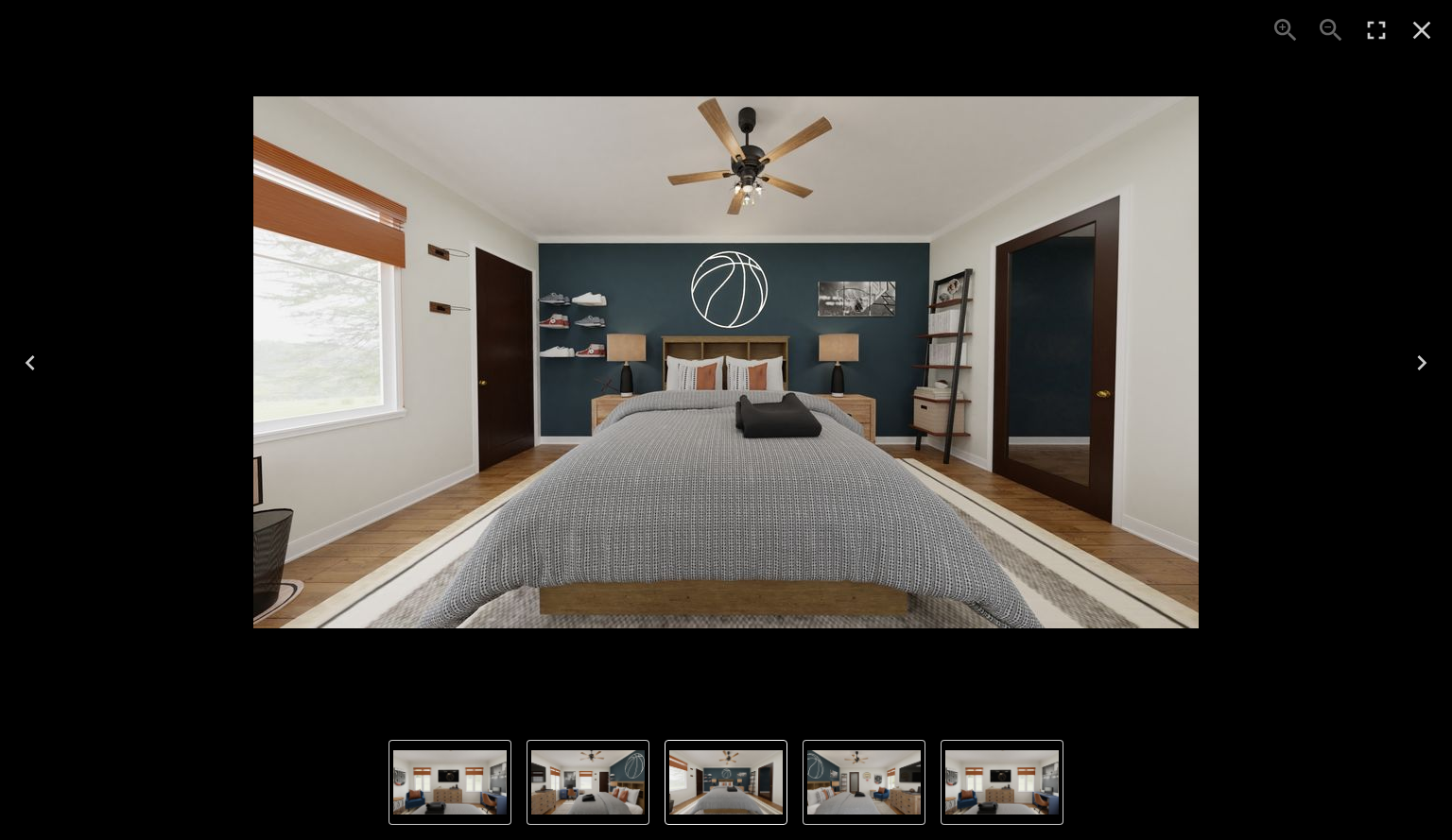
click at [1410, 364] on icon "Next" at bounding box center [1421, 363] width 30 height 30
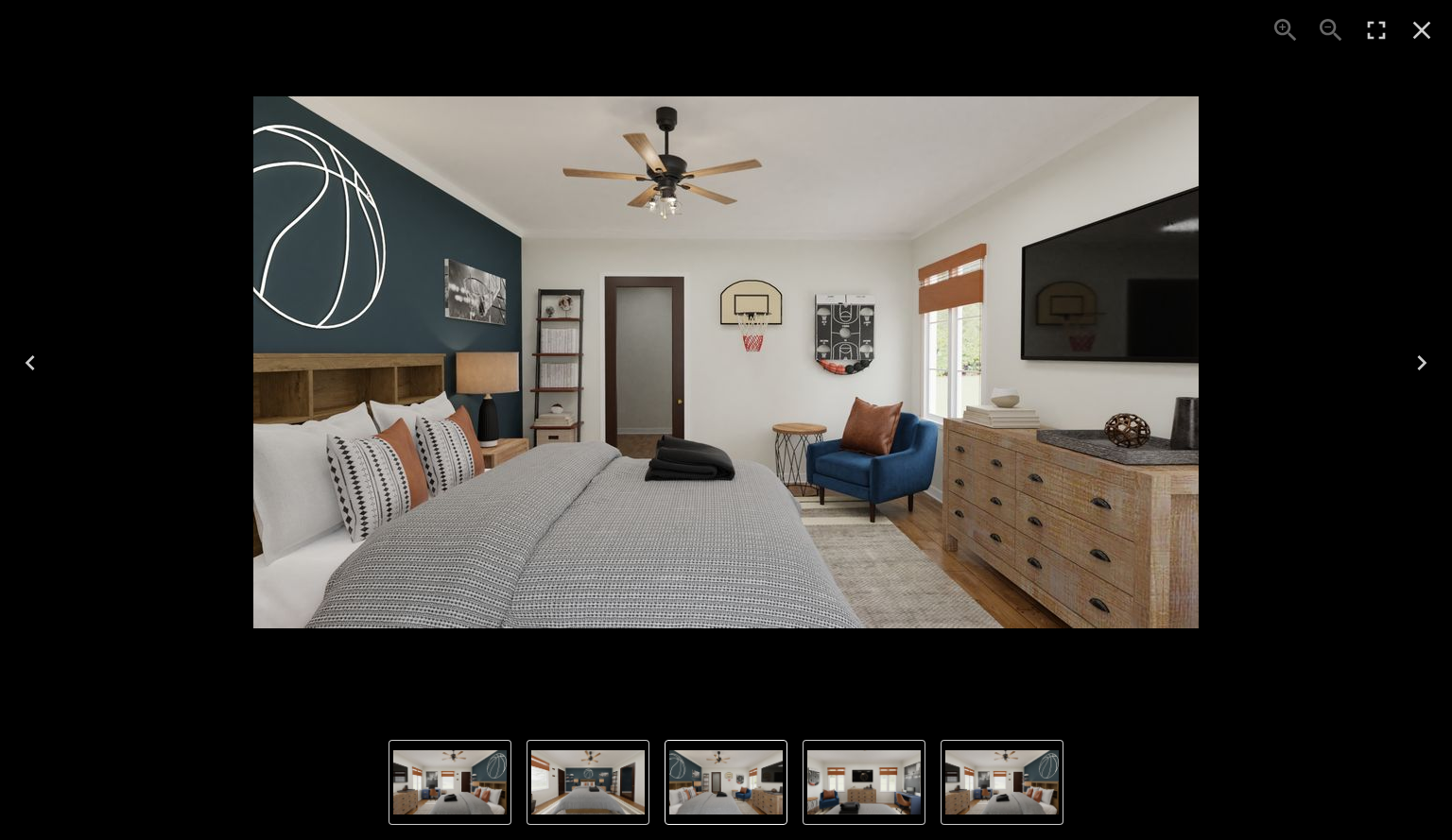
click at [1410, 364] on icon "Next" at bounding box center [1421, 363] width 30 height 30
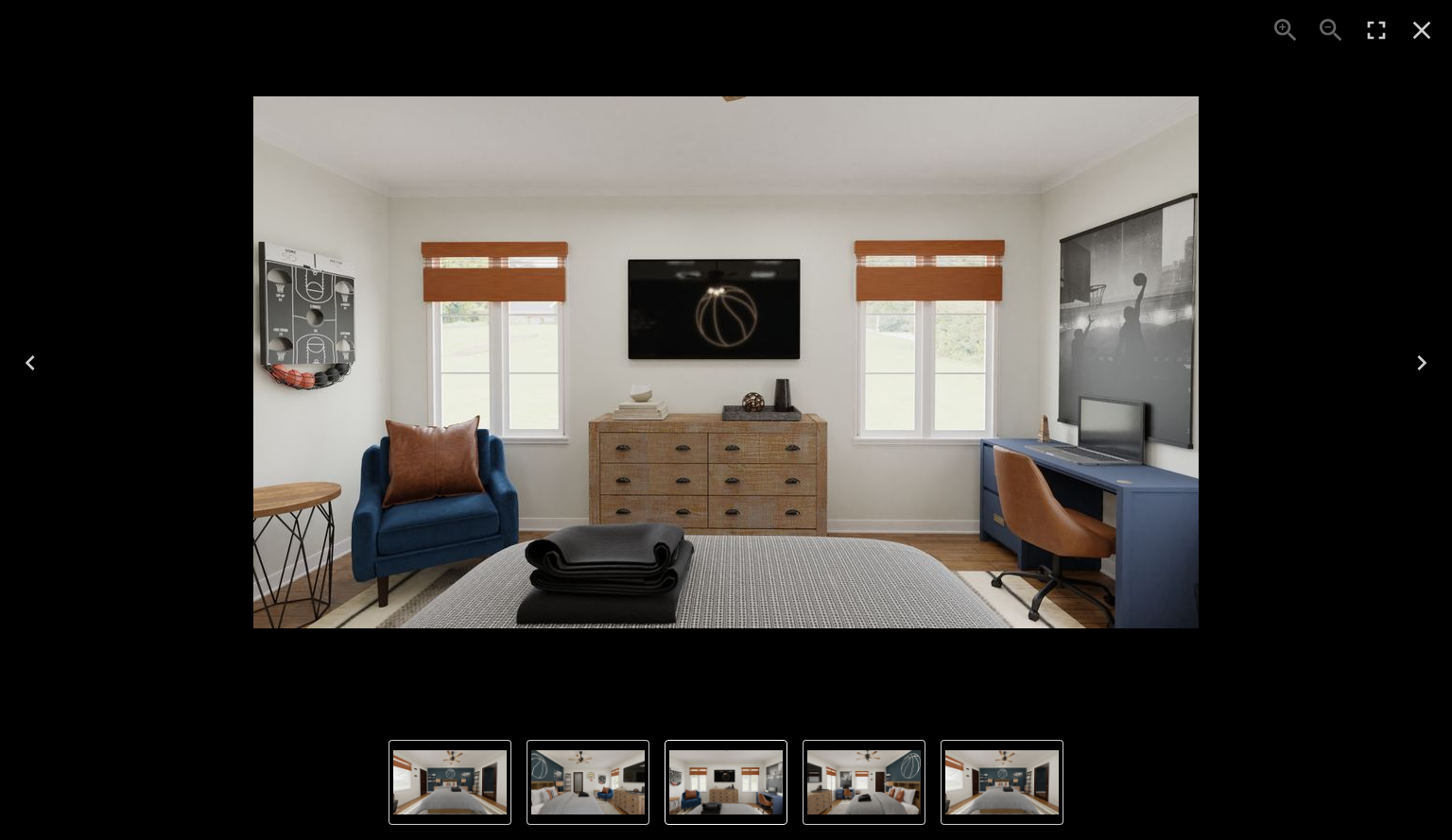
click at [1410, 364] on icon "Next" at bounding box center [1421, 363] width 30 height 30
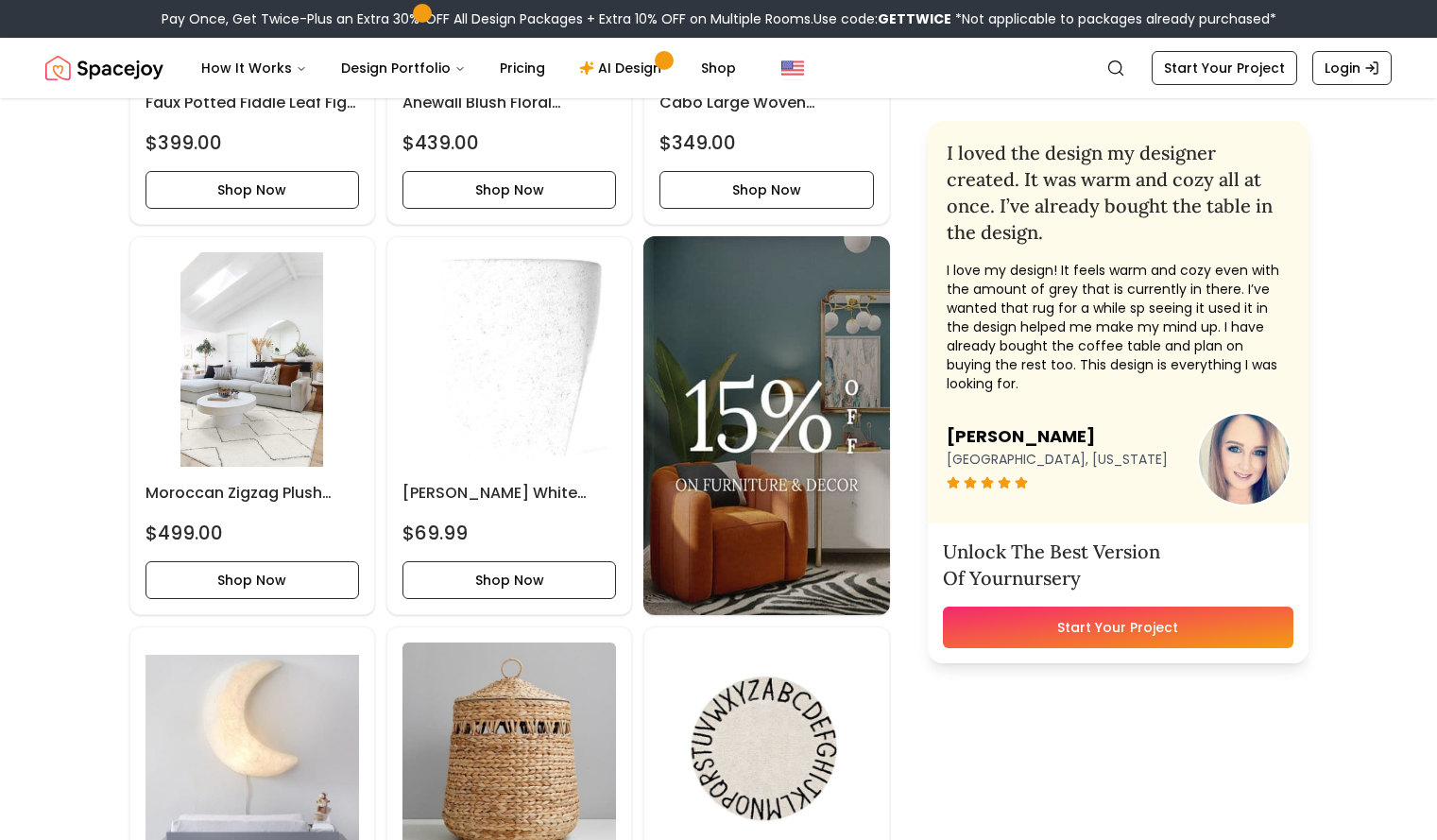
scroll to position [1451, 0]
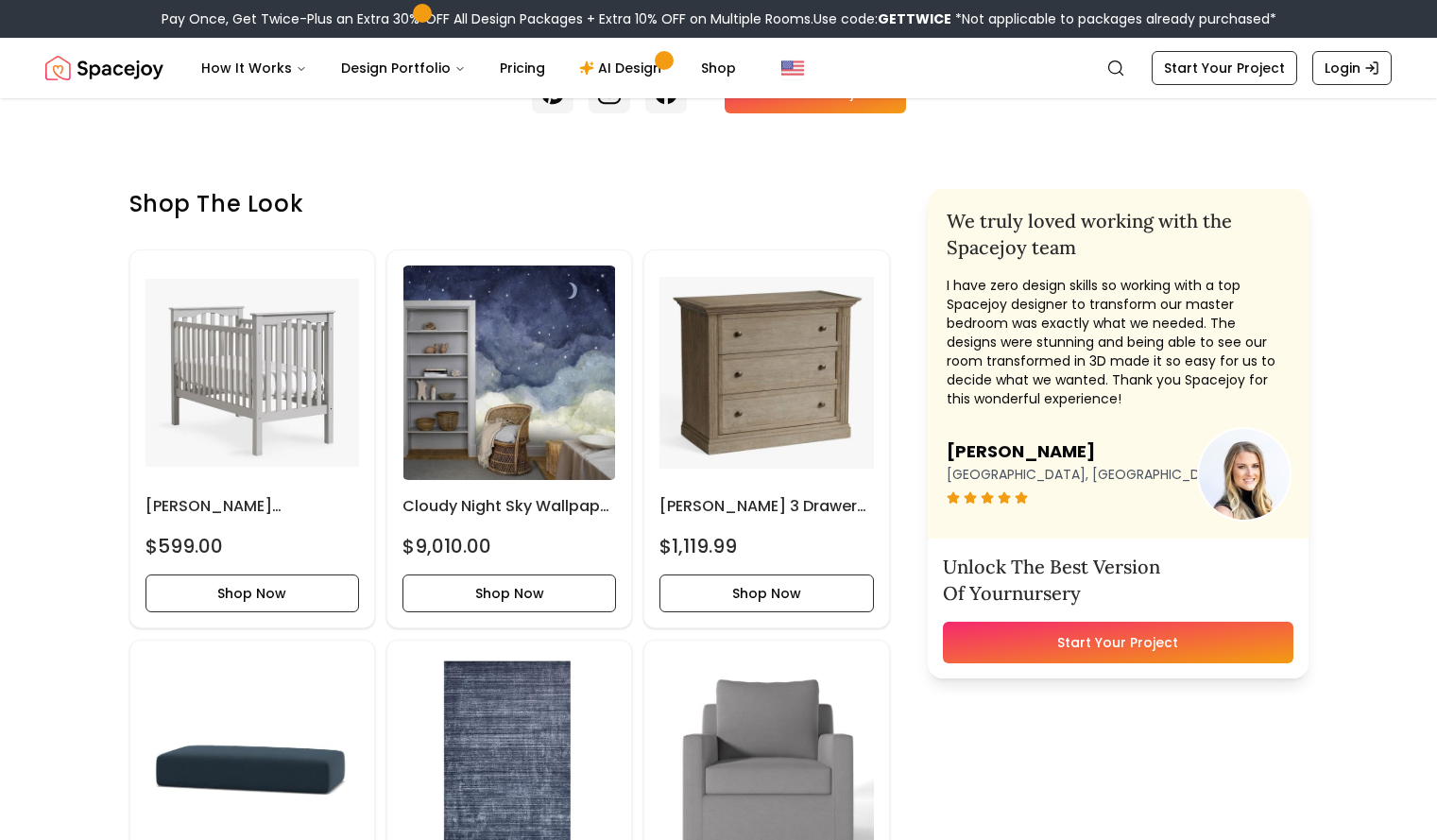
scroll to position [711, 0]
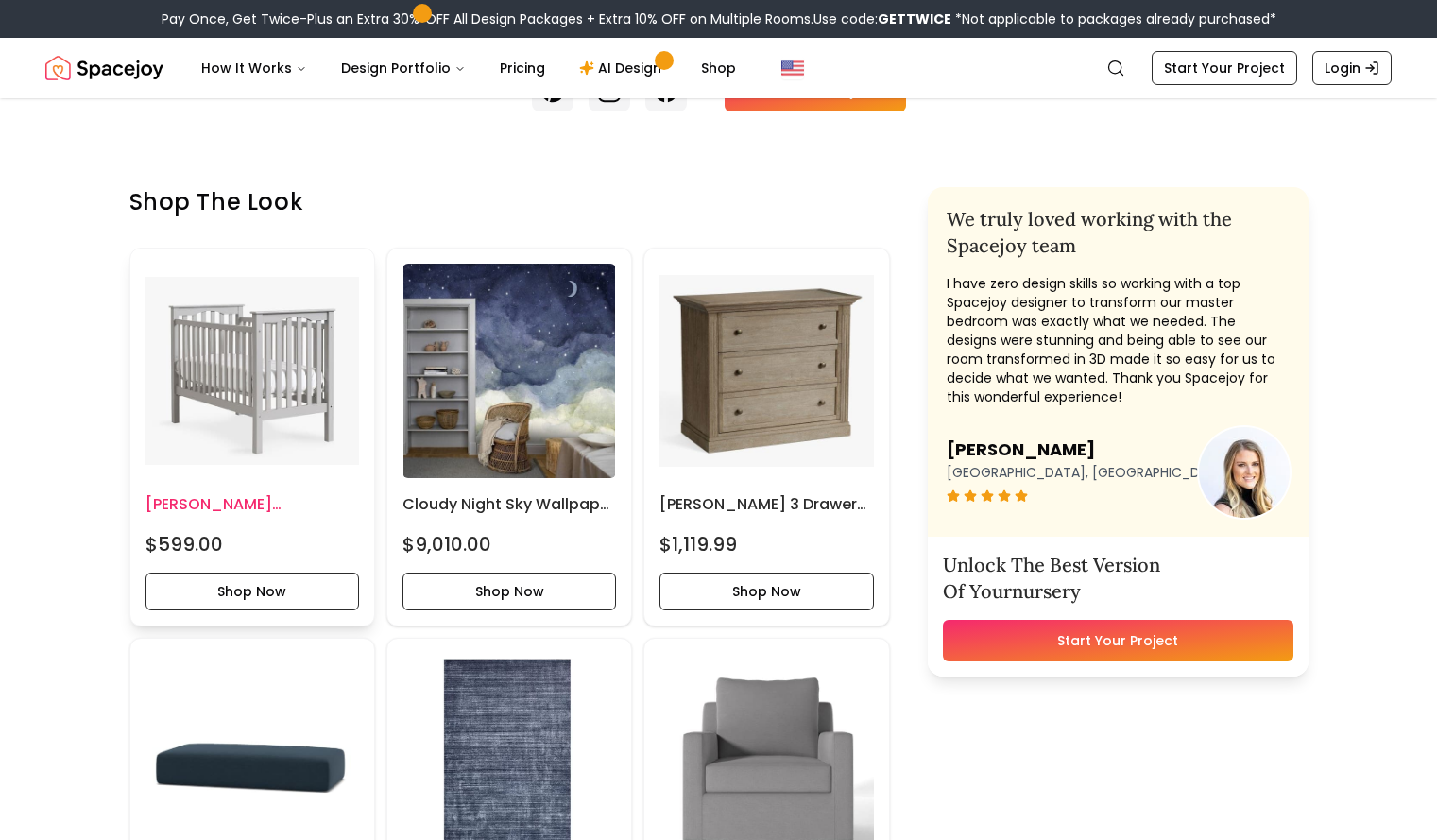
click at [259, 477] on img at bounding box center [252, 370] width 213 height 213
click at [189, 471] on img at bounding box center [252, 370] width 213 height 213
click at [216, 611] on button "Shop Now" at bounding box center [252, 591] width 213 height 38
click at [244, 611] on button "Shop Now" at bounding box center [252, 591] width 213 height 38
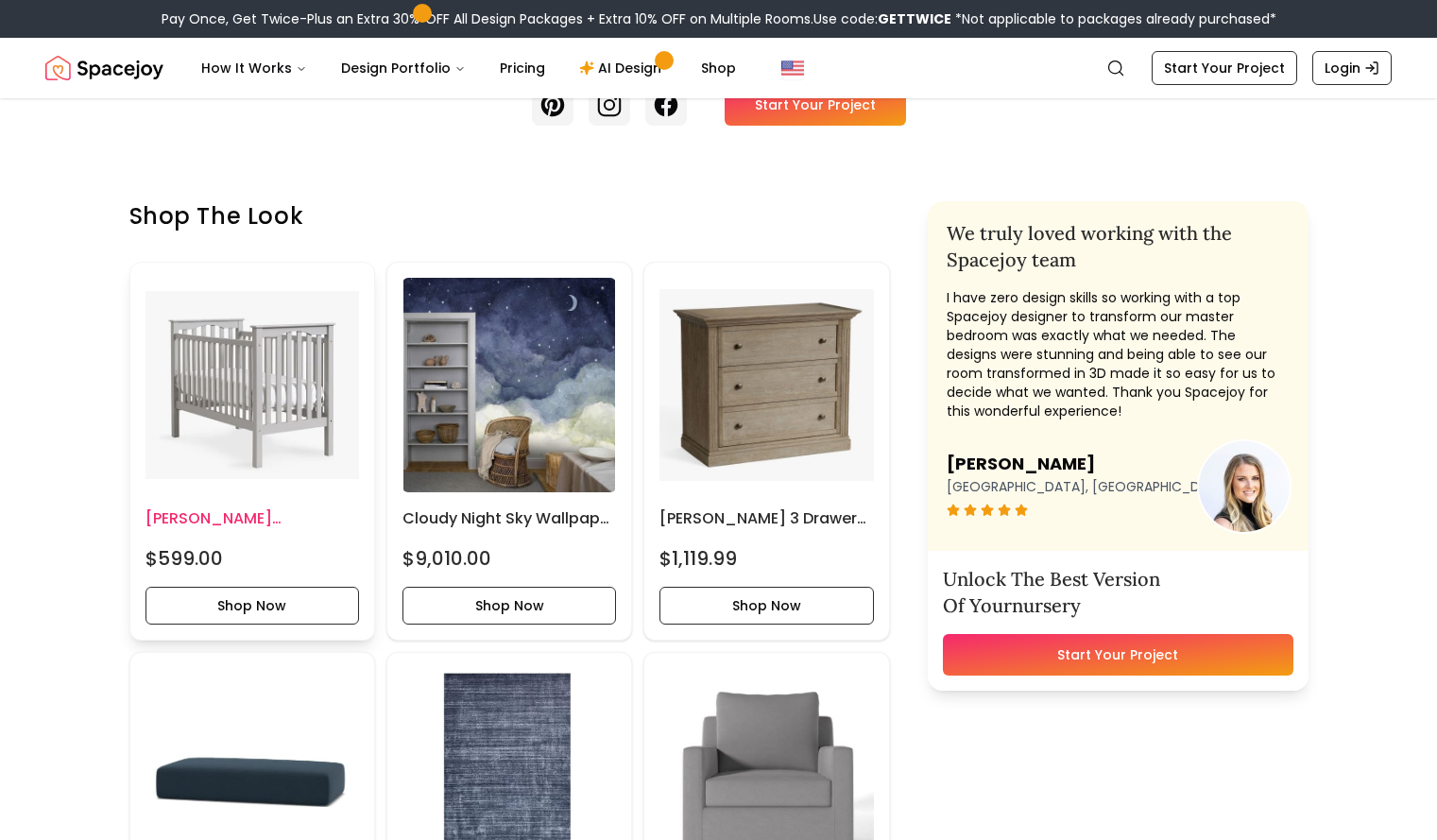
scroll to position [700, 0]
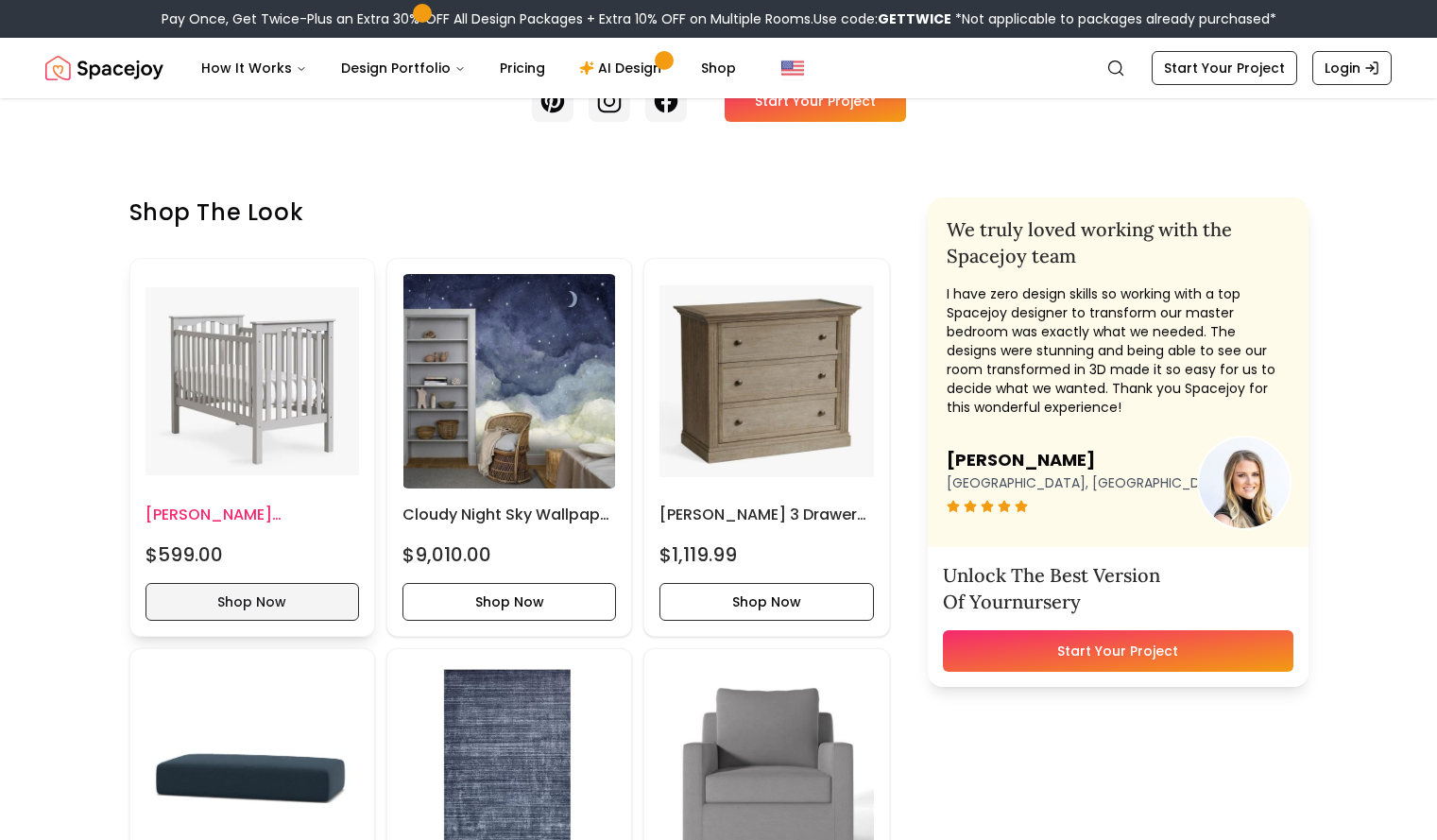
click at [214, 621] on button "Shop Now" at bounding box center [252, 602] width 213 height 38
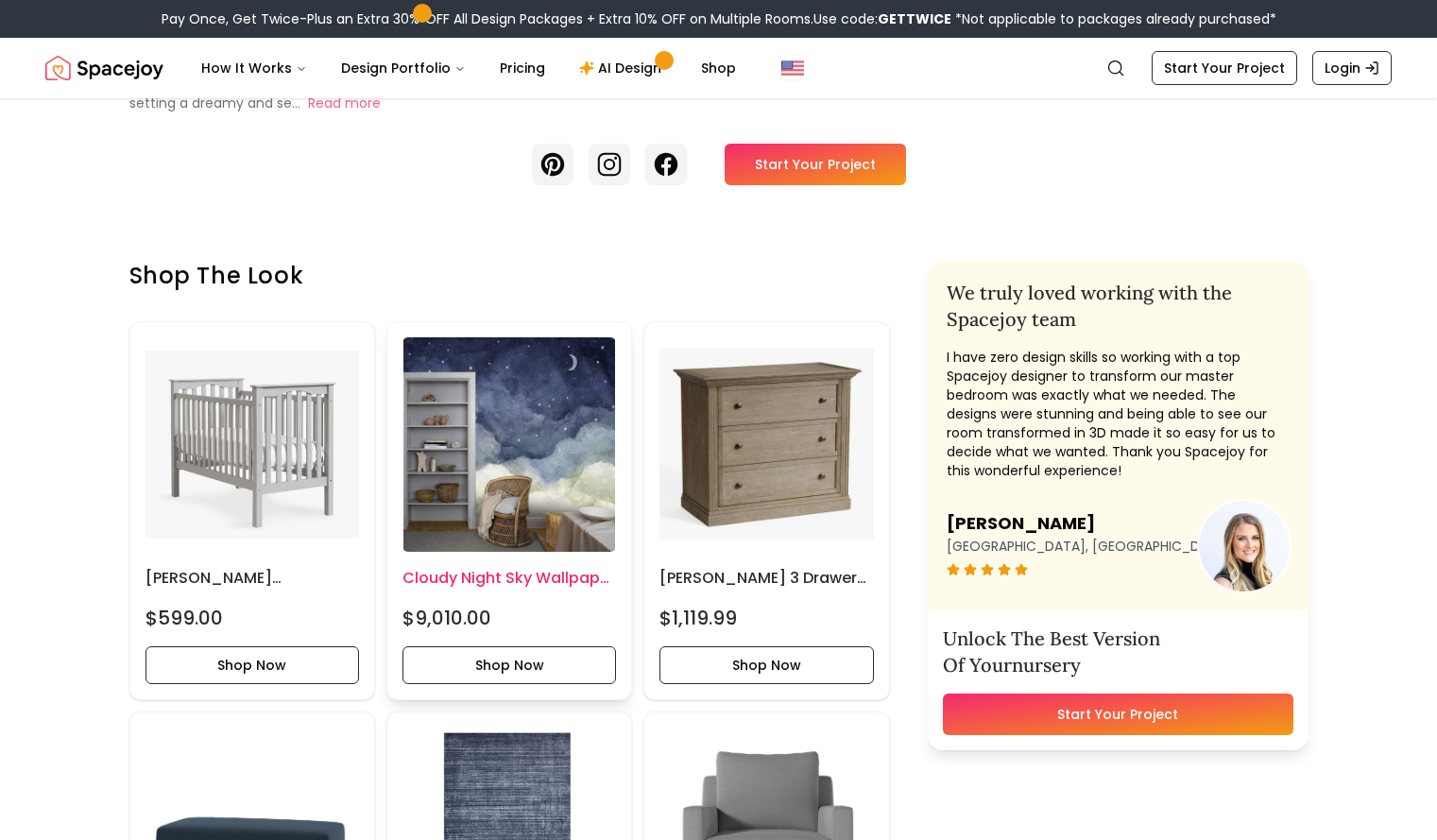
scroll to position [638, 0]
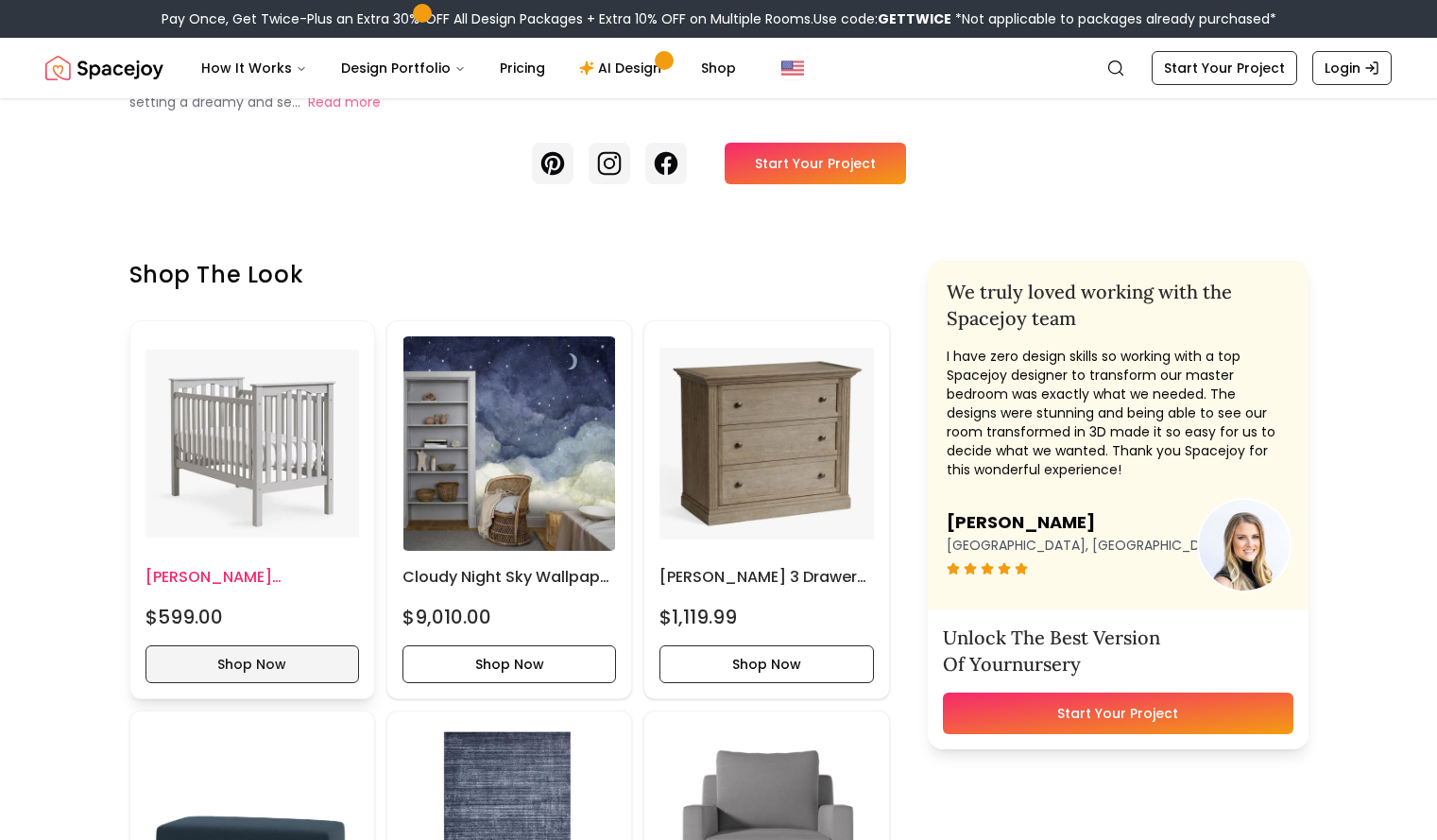
click at [252, 683] on button "Shop Now" at bounding box center [252, 664] width 213 height 38
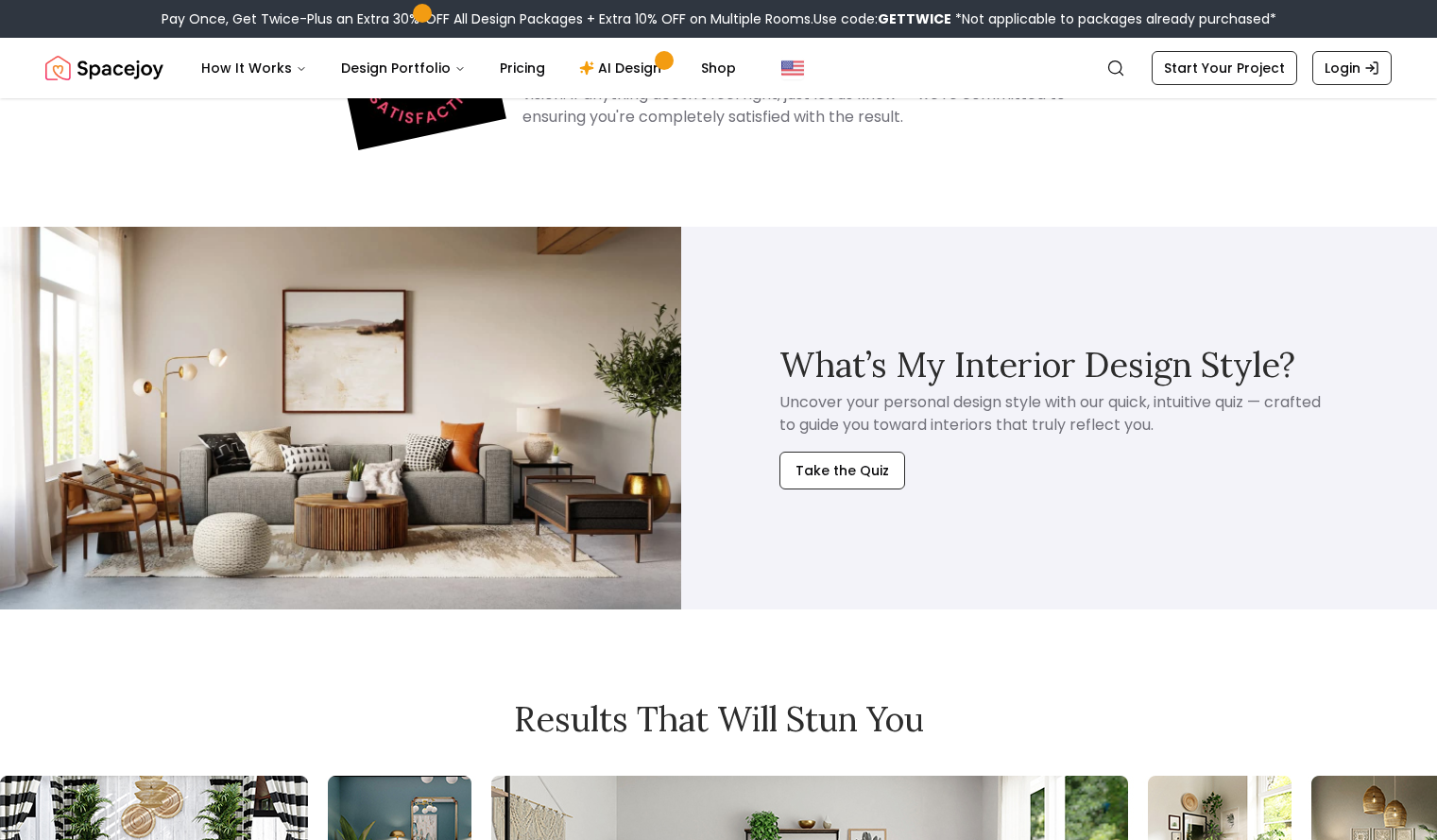
scroll to position [5081, 0]
